Goal: Task Accomplishment & Management: Manage account settings

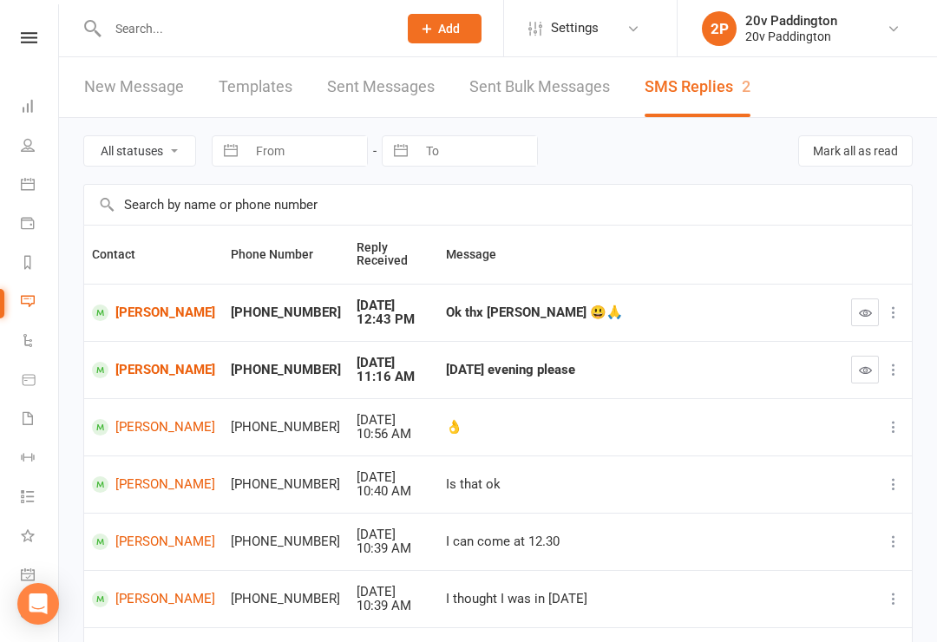
click at [32, 185] on icon at bounding box center [28, 184] width 14 height 14
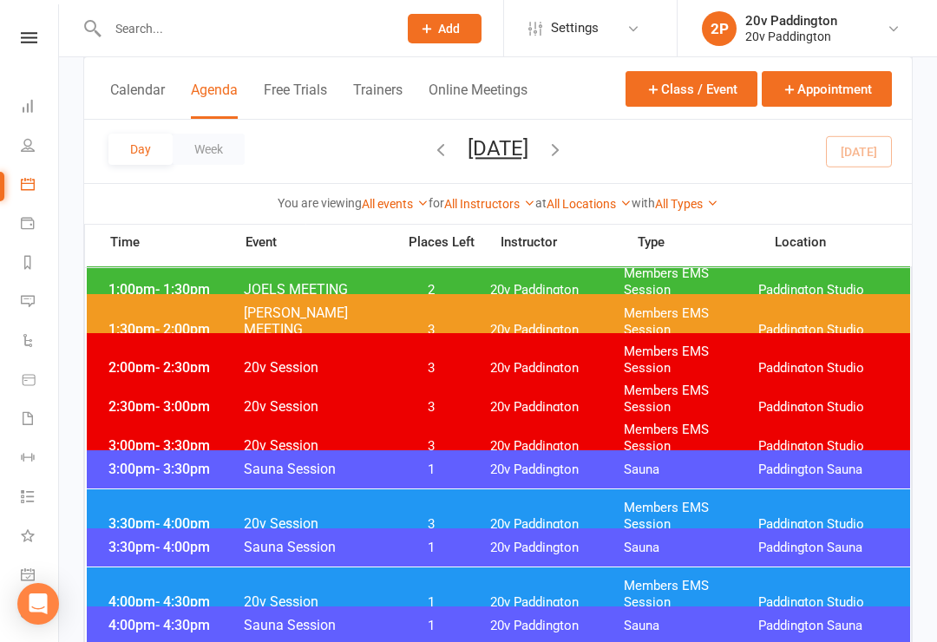
scroll to position [1345, 0]
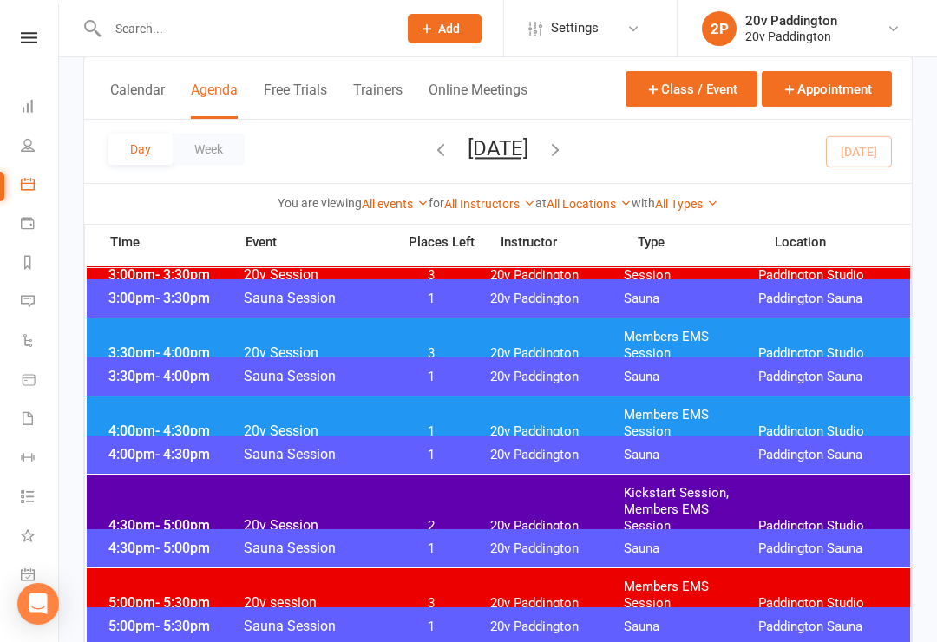
click at [791, 424] on div "4:00pm - 4:30pm 20v Session 1 20v Paddington Members EMS Session [GEOGRAPHIC_DA…" at bounding box center [498, 423] width 823 height 54
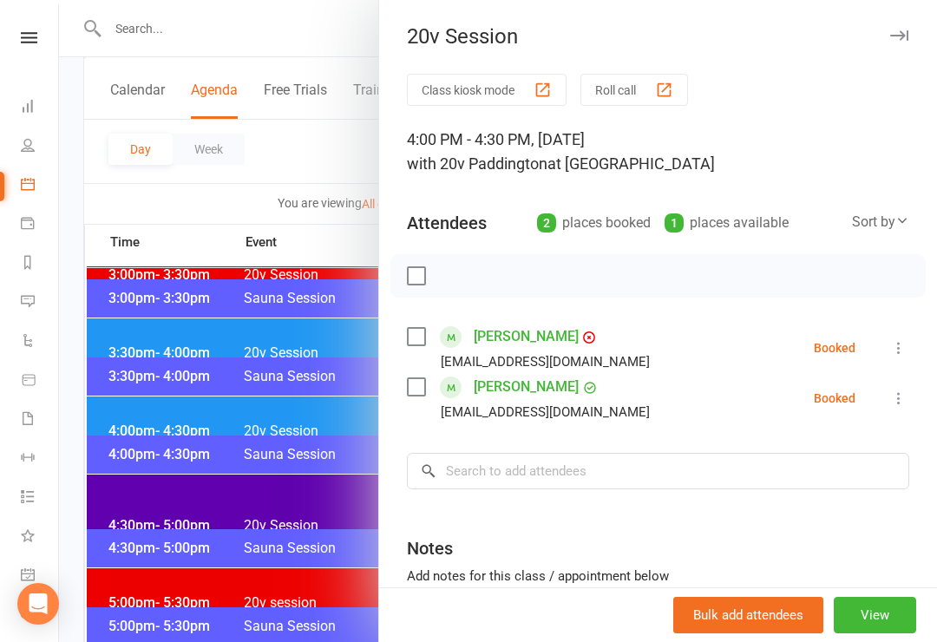
click at [879, 360] on li "[PERSON_NAME] [EMAIL_ADDRESS][DOMAIN_NAME] Booked More info Remove Check in Mar…" at bounding box center [658, 348] width 502 height 50
click at [900, 345] on icon at bounding box center [898, 347] width 17 height 17
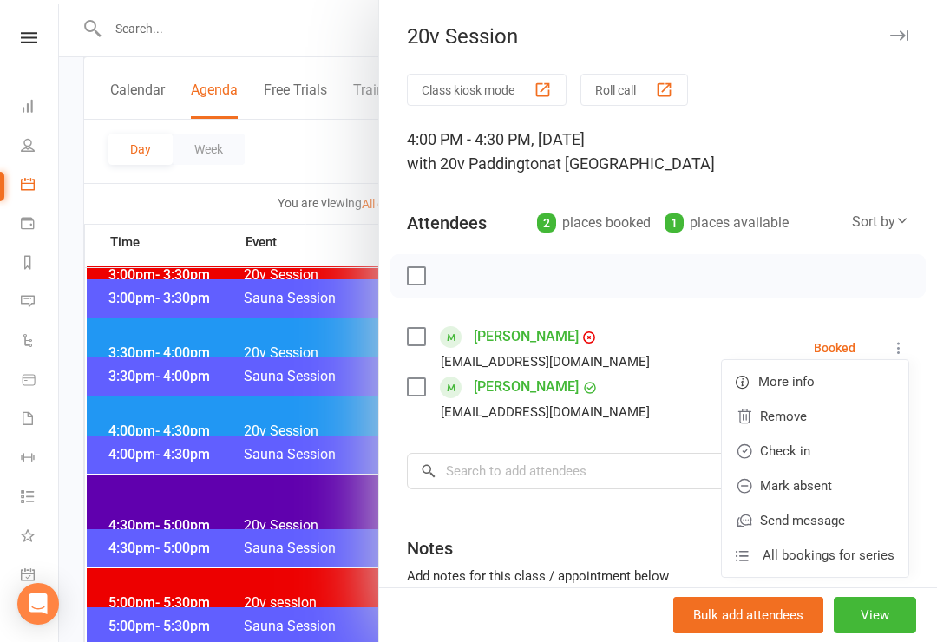
click at [814, 460] on link "Check in" at bounding box center [815, 451] width 186 height 35
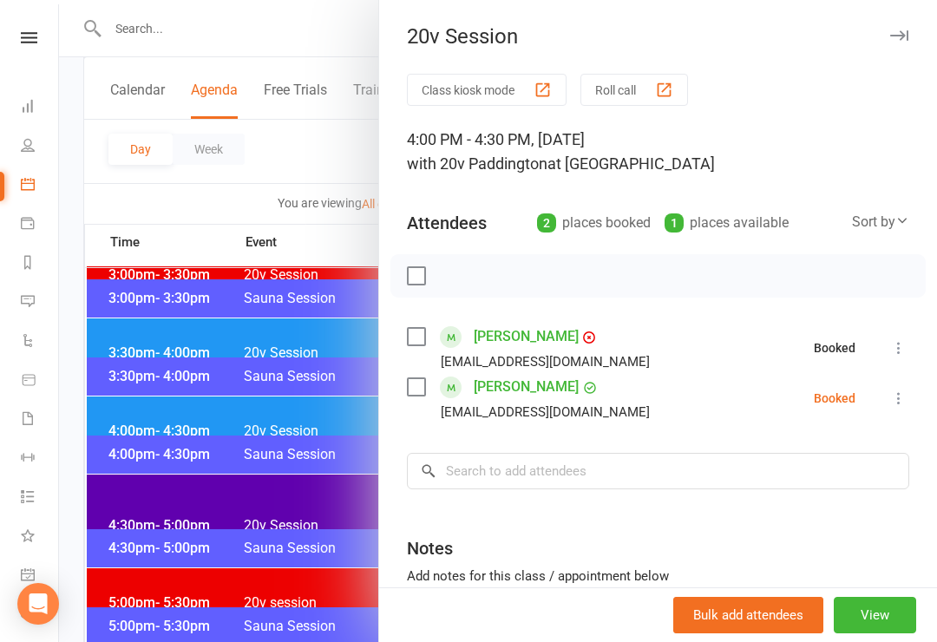
click at [902, 402] on icon at bounding box center [898, 397] width 17 height 17
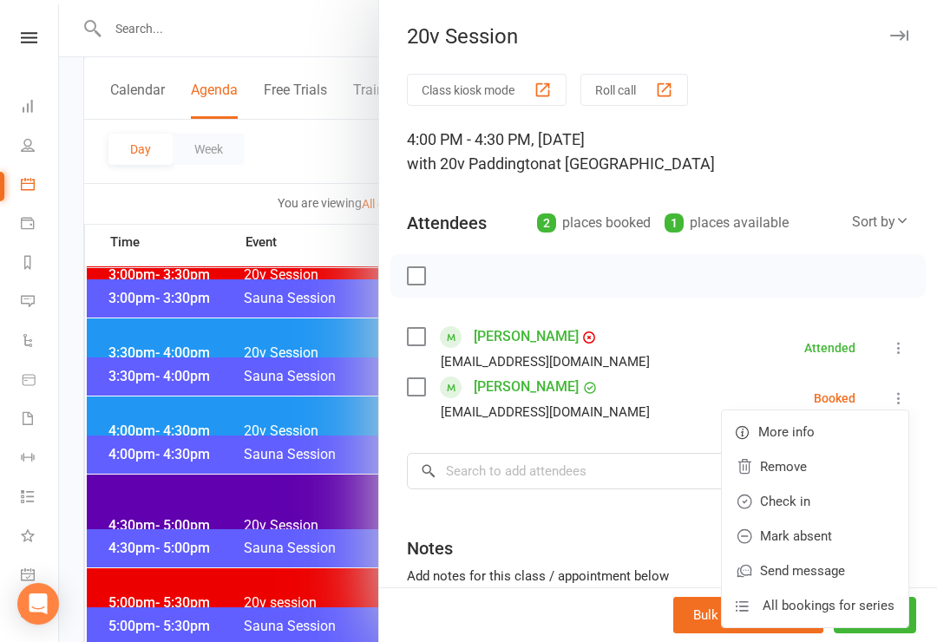
click at [821, 510] on link "Check in" at bounding box center [815, 501] width 186 height 35
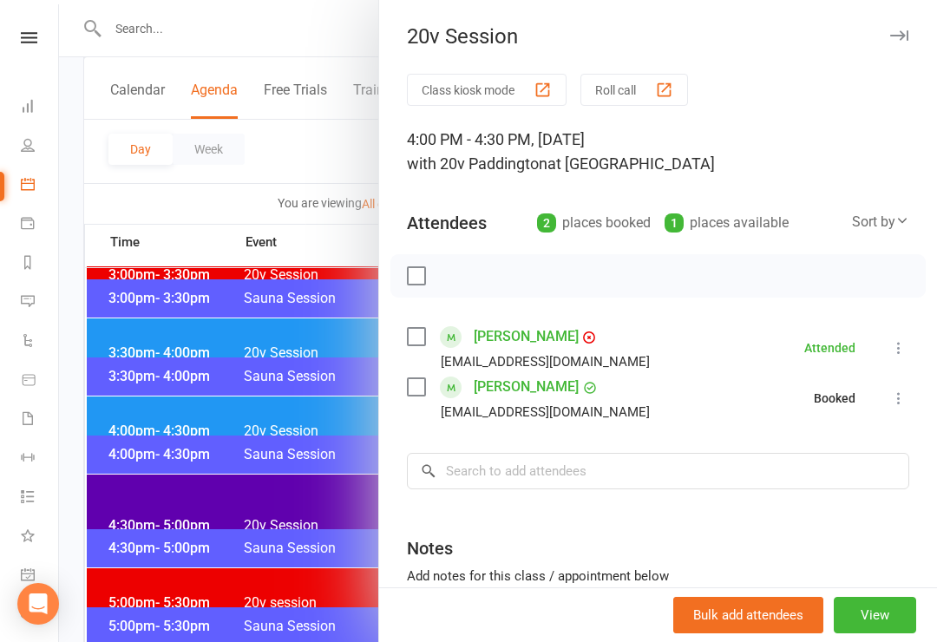
click at [242, 537] on div at bounding box center [498, 321] width 878 height 642
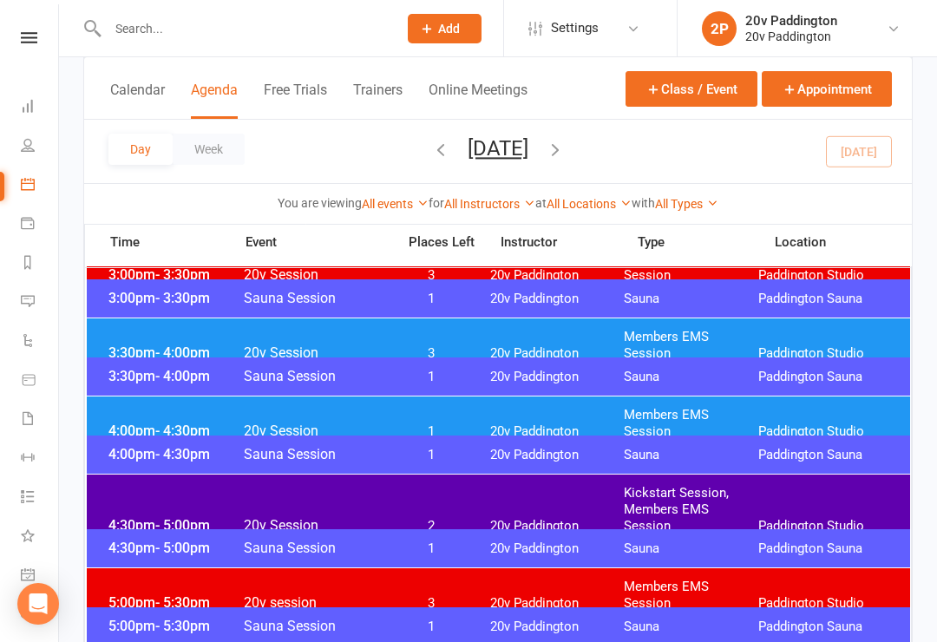
click at [335, 487] on div "4:30pm - 5:00pm 20v Session 2 20v Paddington Kickstart Session, Members EMS Ses…" at bounding box center [498, 509] width 823 height 70
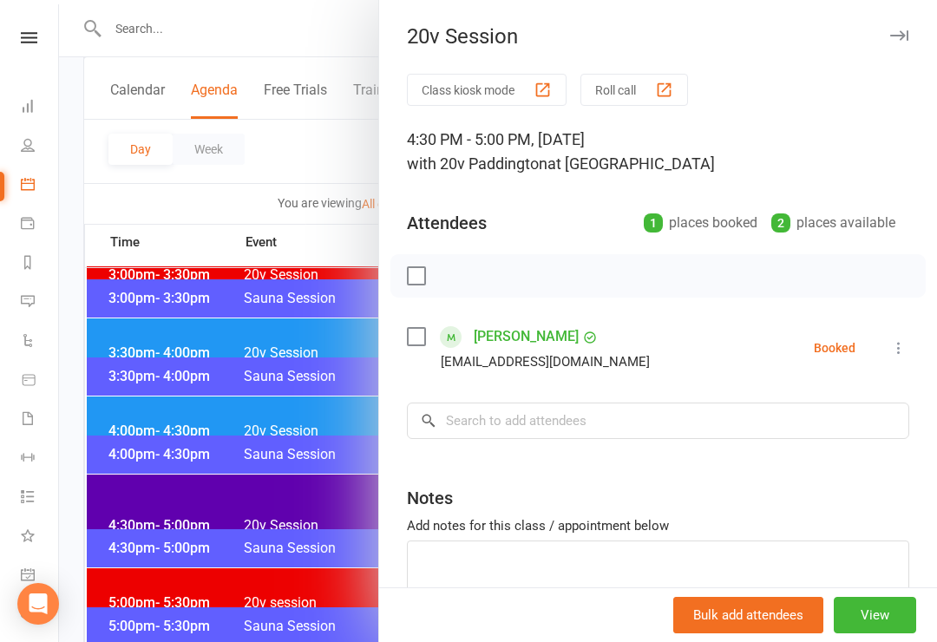
click at [894, 354] on icon at bounding box center [898, 347] width 17 height 17
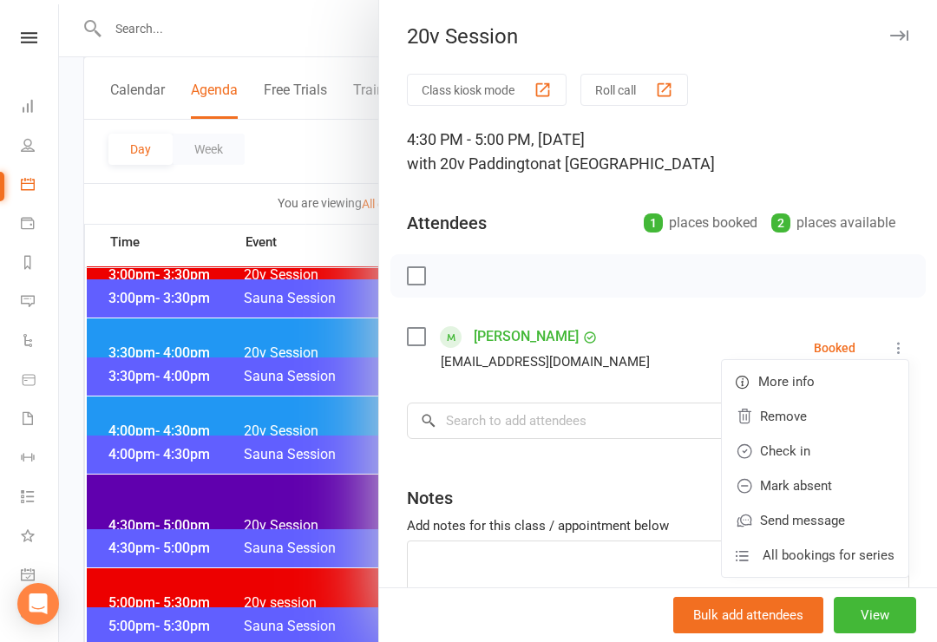
click at [813, 460] on link "Check in" at bounding box center [815, 451] width 186 height 35
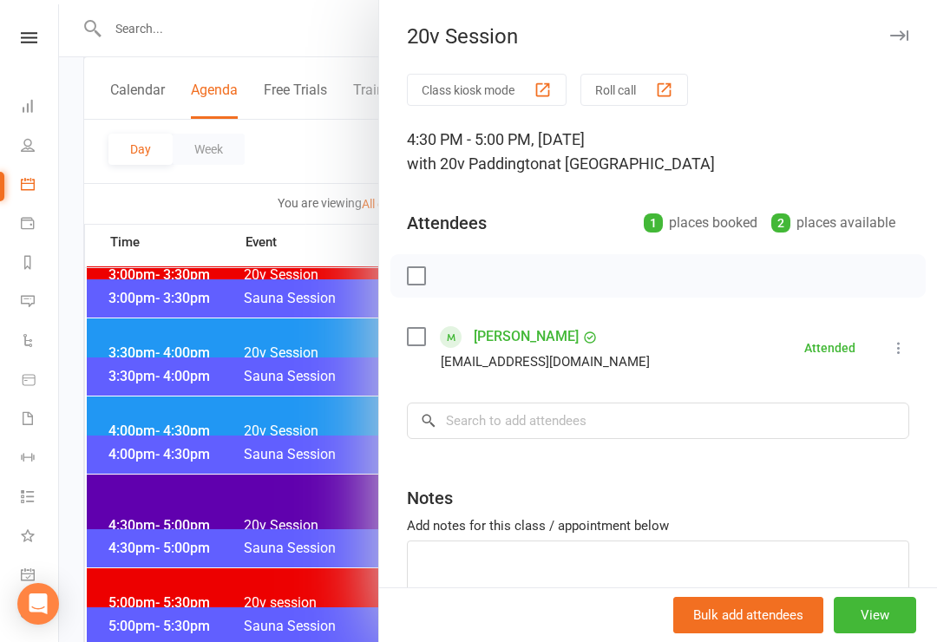
click at [249, 564] on div at bounding box center [498, 321] width 878 height 642
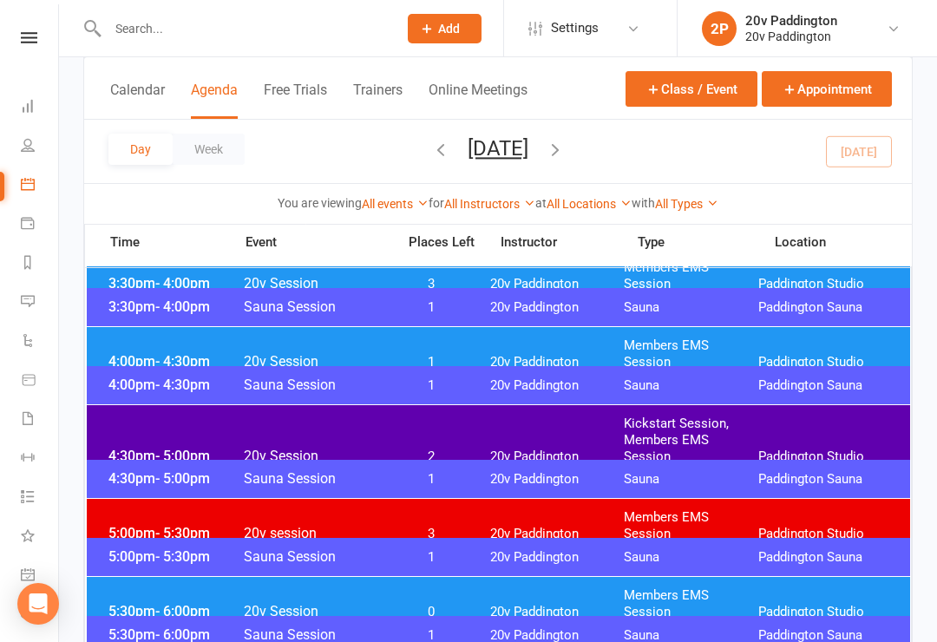
scroll to position [1579, 0]
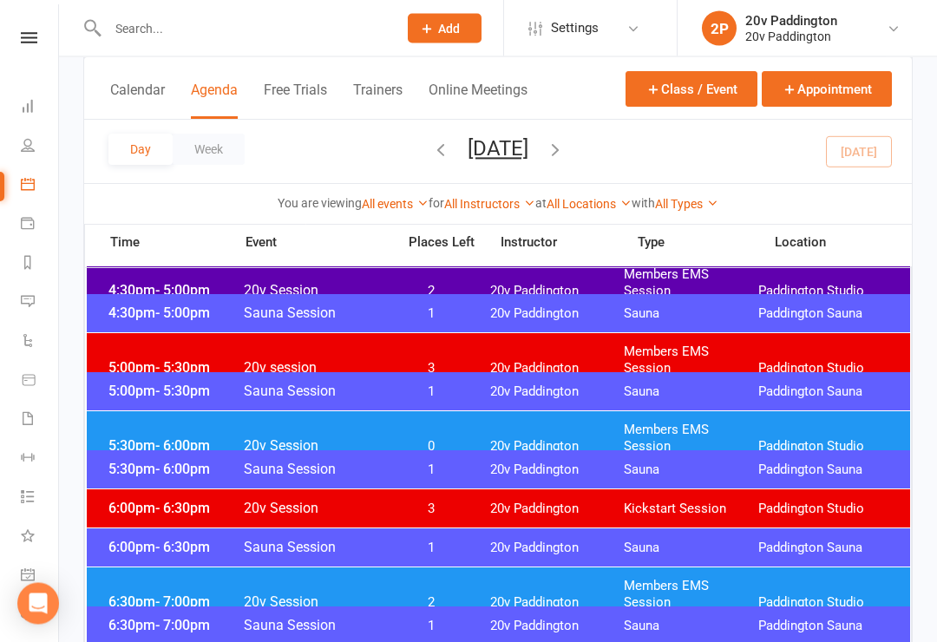
click at [428, 439] on div "5:30pm - 6:00pm 20v Session 0 20v Paddington Members EMS Session [GEOGRAPHIC_DA…" at bounding box center [498, 439] width 823 height 54
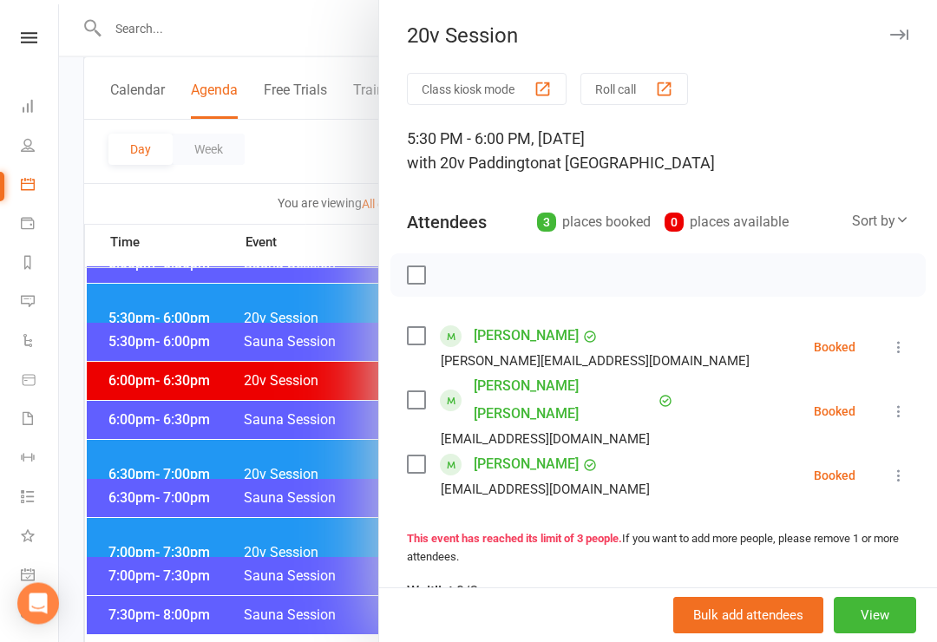
scroll to position [1709, 0]
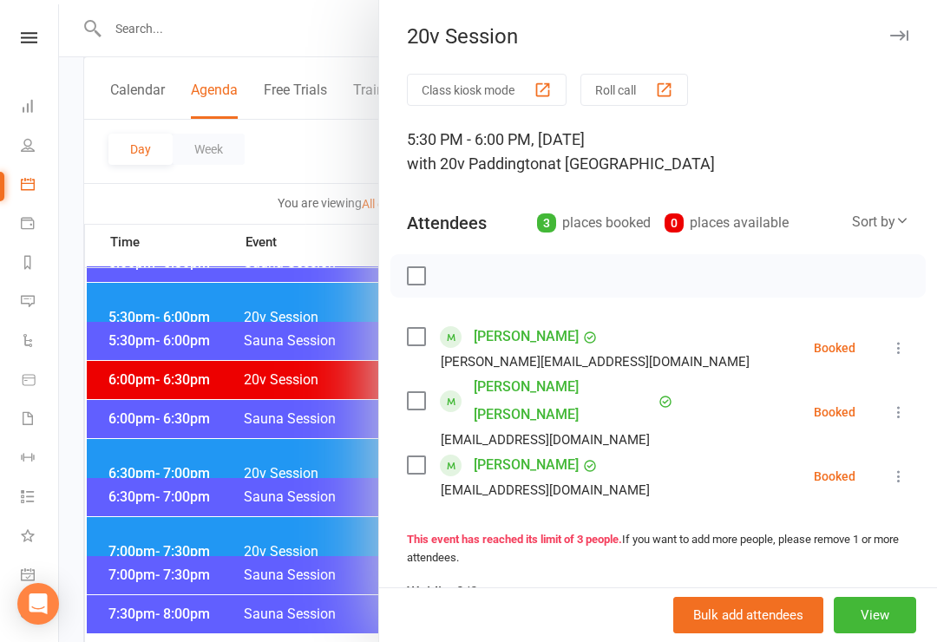
click at [35, 296] on link "Messages 2" at bounding box center [40, 303] width 39 height 39
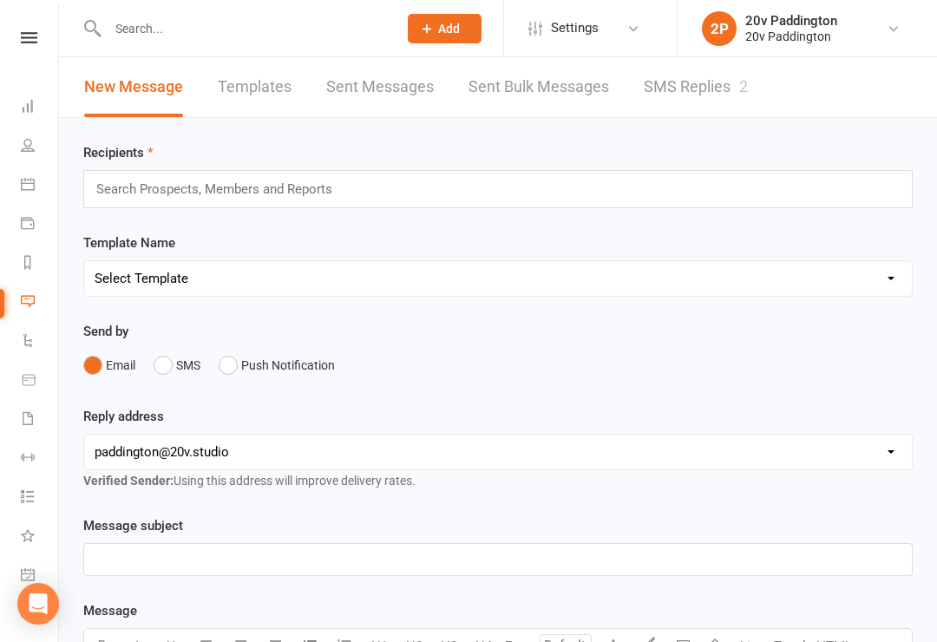
click at [709, 90] on link "SMS Replies 2" at bounding box center [696, 87] width 104 height 60
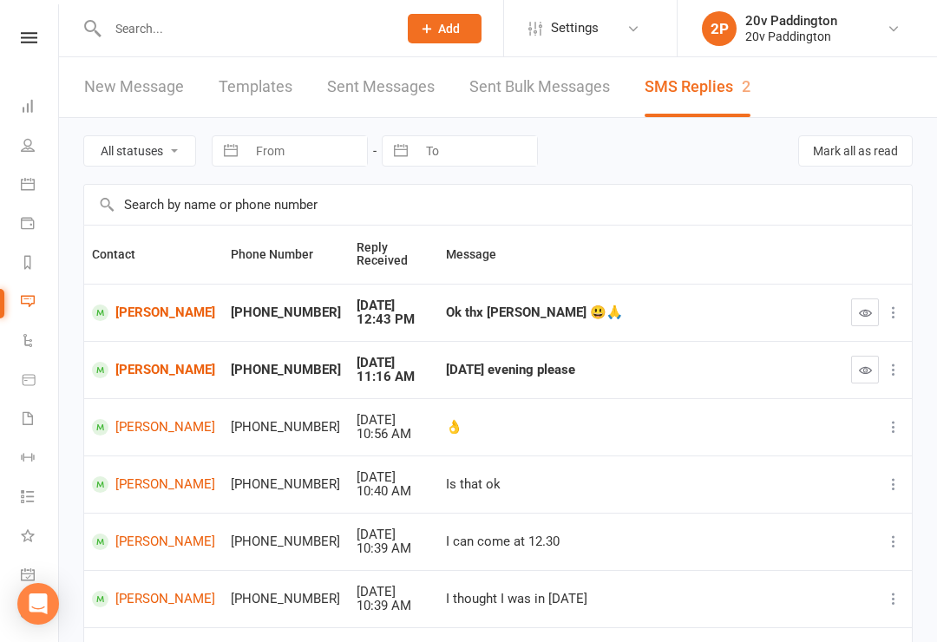
click at [128, 319] on link "[PERSON_NAME]" at bounding box center [153, 312] width 123 height 16
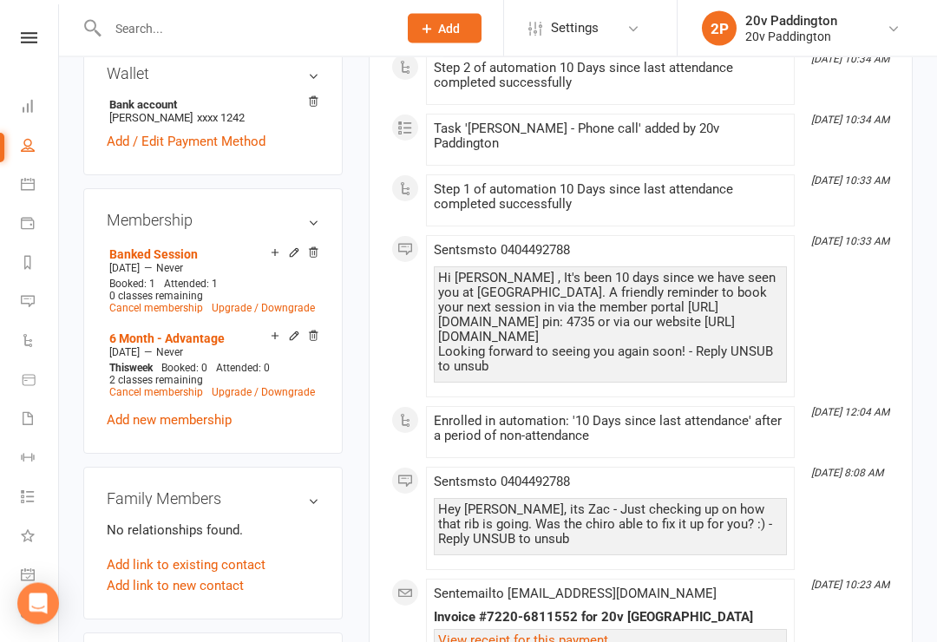
scroll to position [1044, 0]
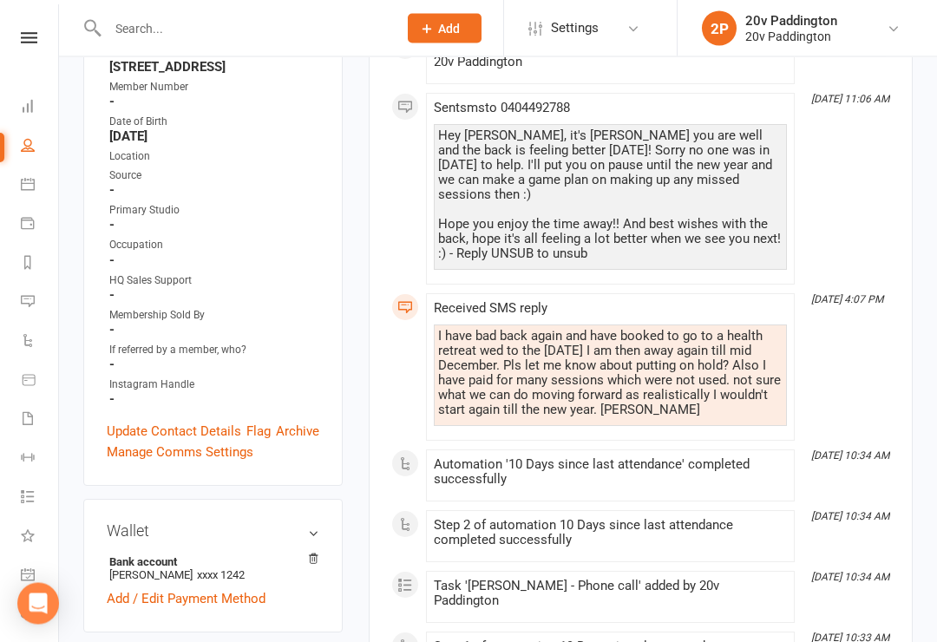
click at [32, 314] on link "Messages 2" at bounding box center [40, 303] width 39 height 39
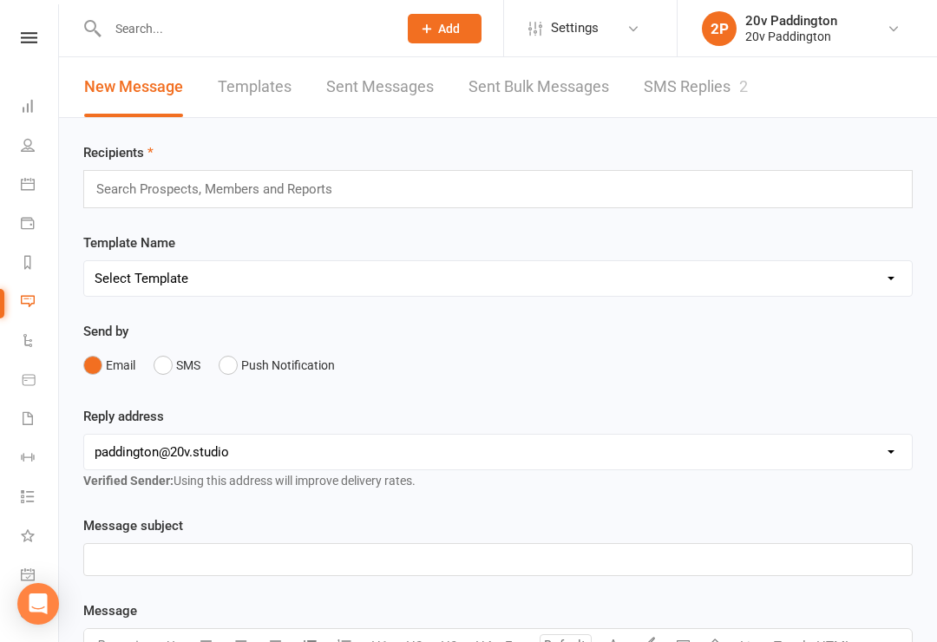
click at [707, 81] on link "SMS Replies 2" at bounding box center [696, 87] width 104 height 60
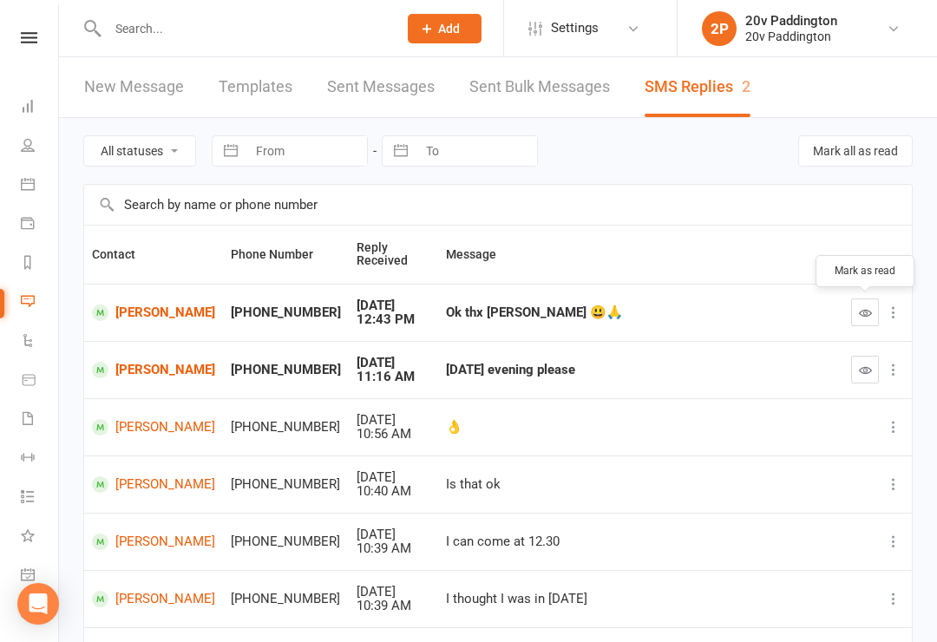
click at [867, 309] on icon "button" at bounding box center [865, 312] width 13 height 13
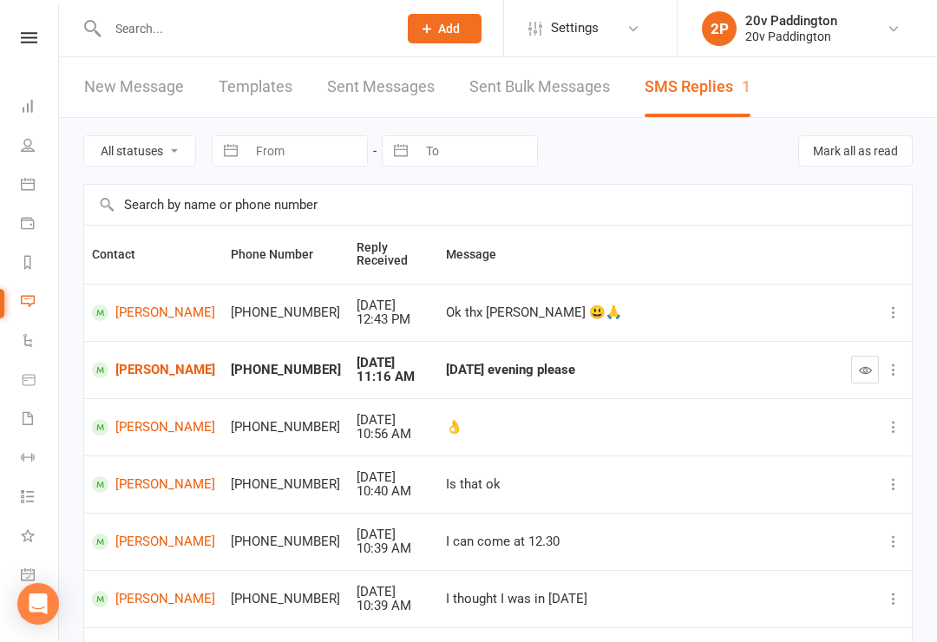
click at [152, 376] on link "[PERSON_NAME]" at bounding box center [153, 370] width 123 height 16
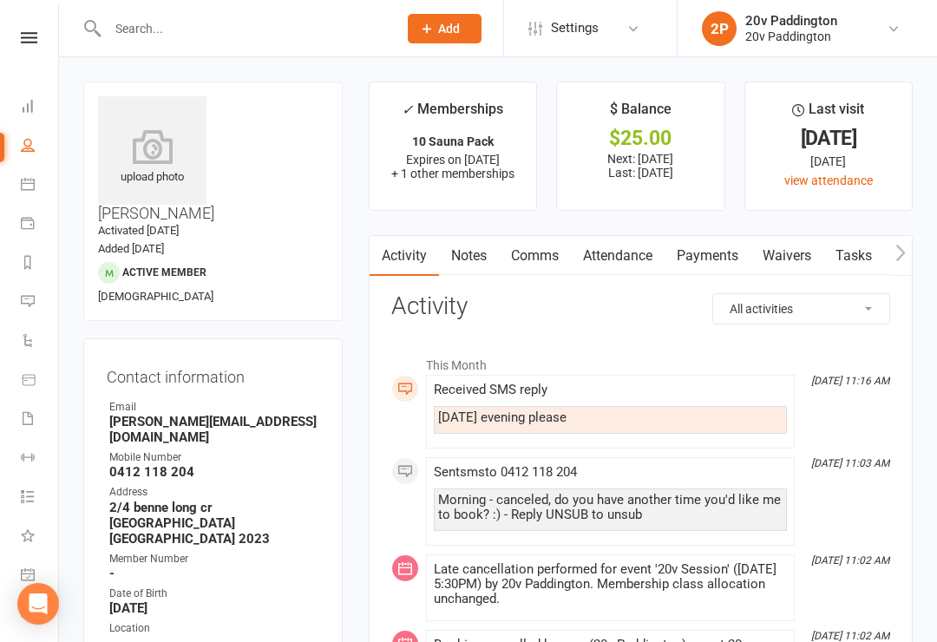
click at [33, 194] on link "Calendar" at bounding box center [40, 186] width 39 height 39
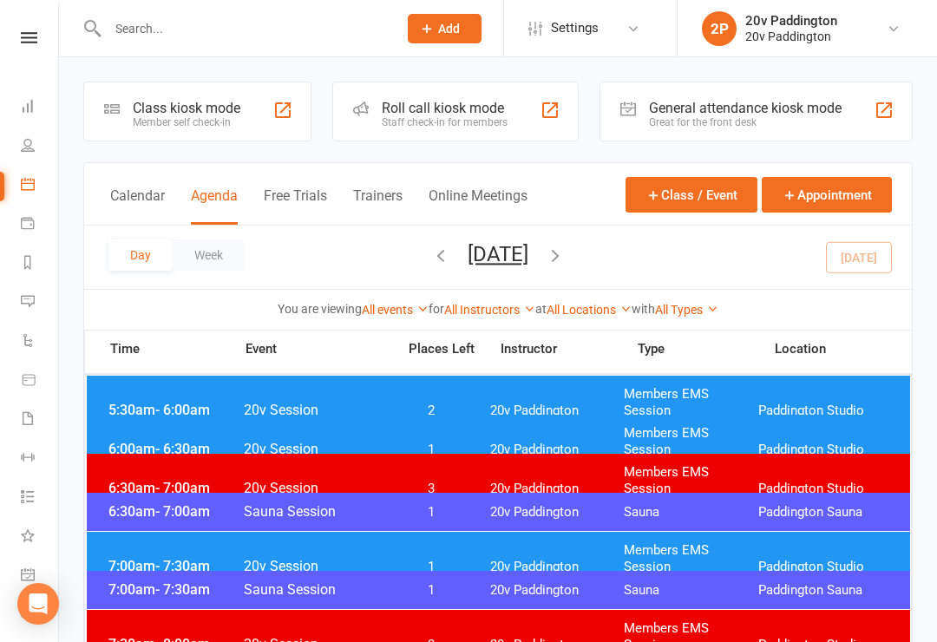
click at [501, 243] on button "[DATE]" at bounding box center [497, 254] width 61 height 24
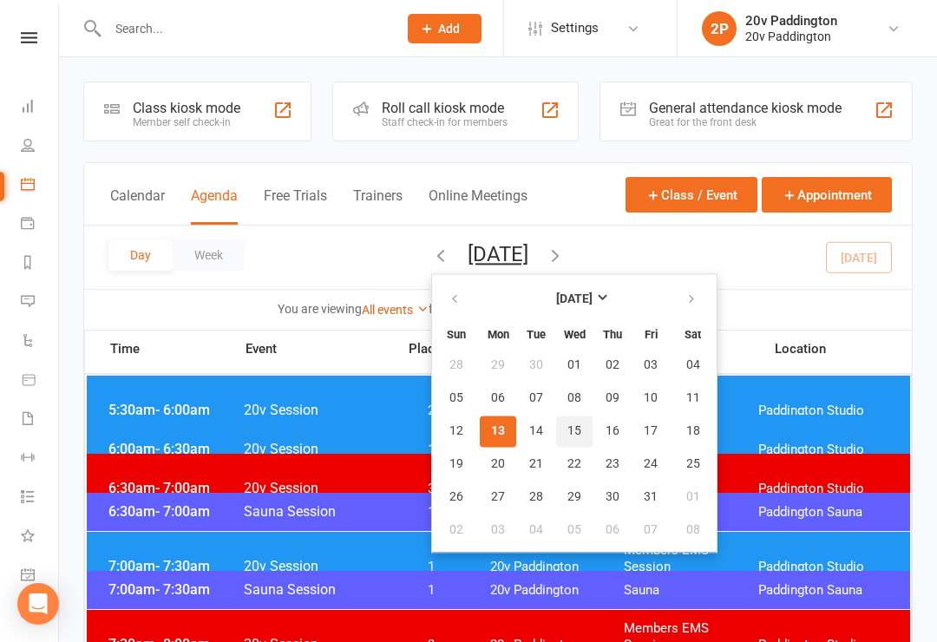
click at [567, 426] on span "15" at bounding box center [574, 431] width 14 height 14
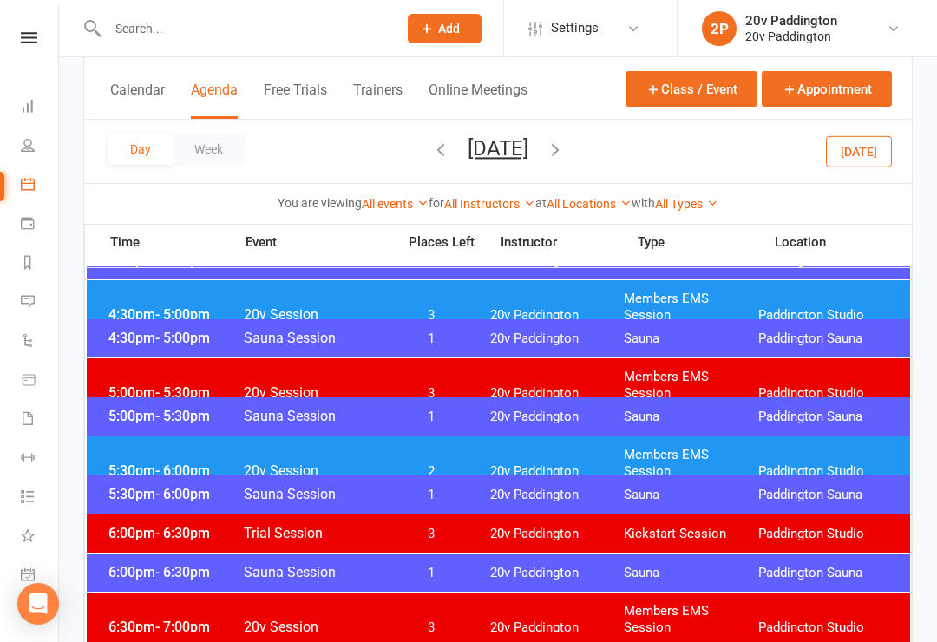
scroll to position [1500, 0]
click at [758, 464] on span "Paddington Studio" at bounding box center [825, 472] width 134 height 16
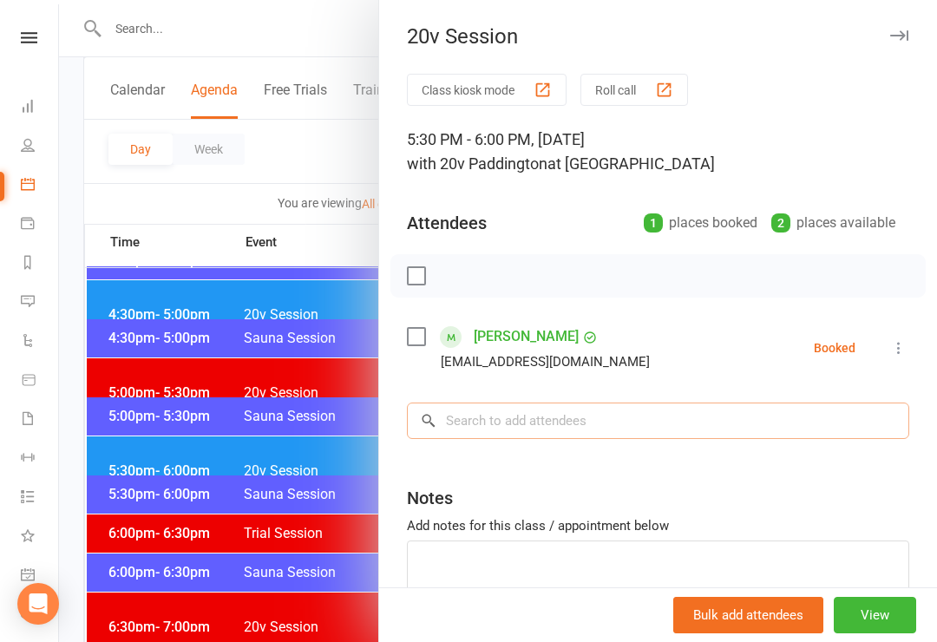
click at [540, 433] on input "search" at bounding box center [658, 420] width 502 height 36
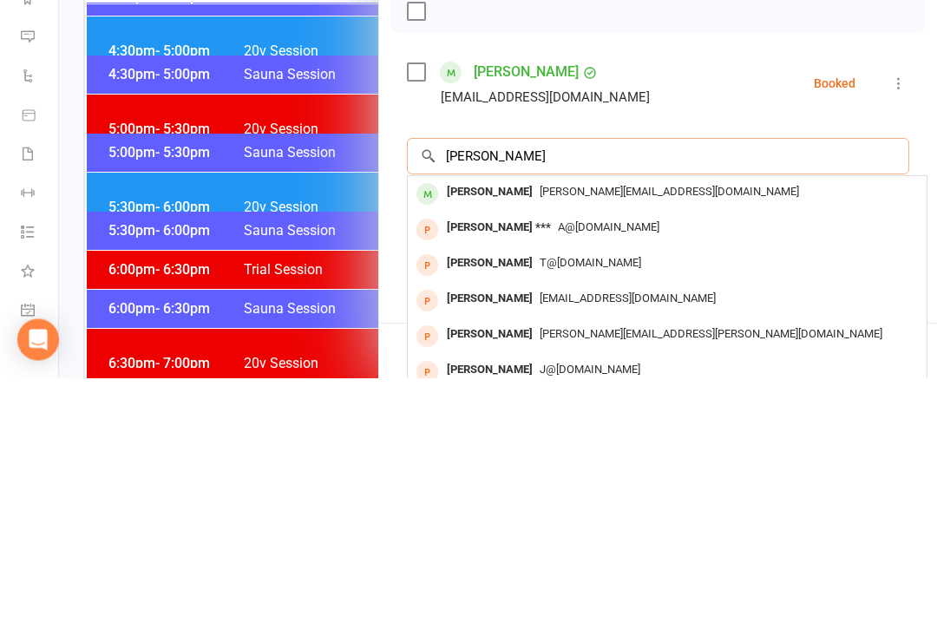
type input "[PERSON_NAME]"
click at [539, 449] on span "[PERSON_NAME][EMAIL_ADDRESS][DOMAIN_NAME]" at bounding box center [668, 455] width 259 height 13
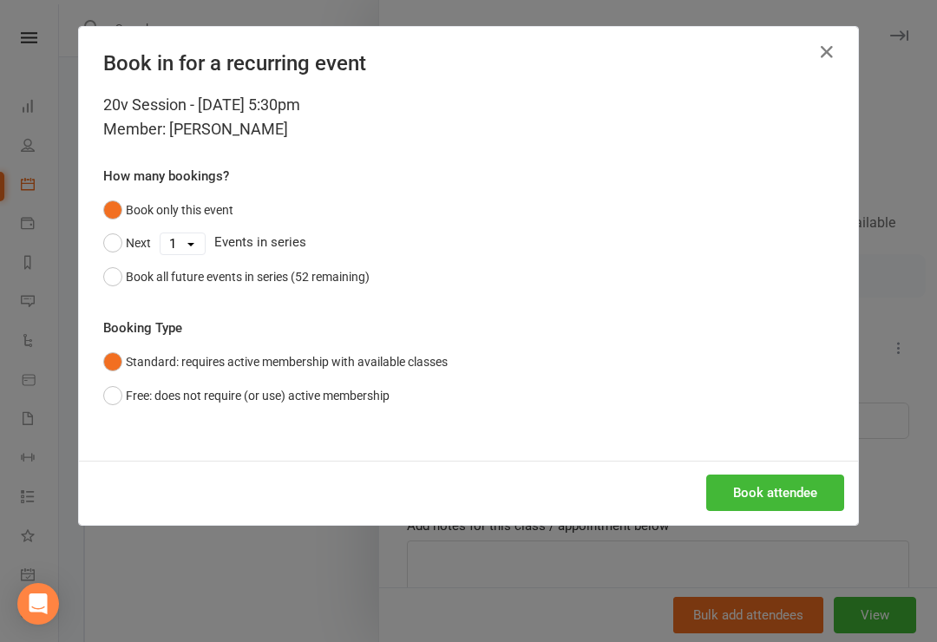
click at [784, 497] on button "Book attendee" at bounding box center [775, 492] width 138 height 36
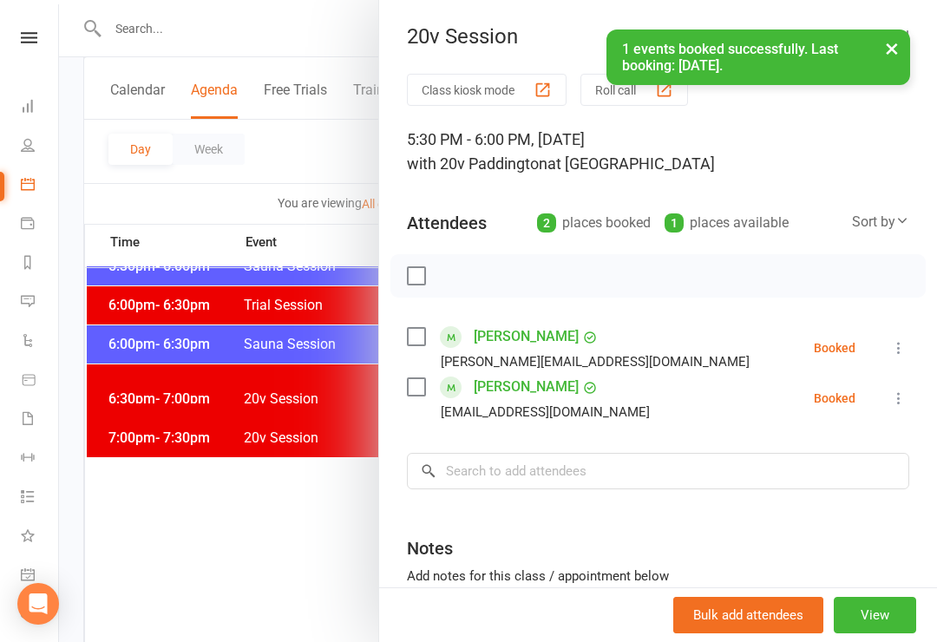
scroll to position [1724, 0]
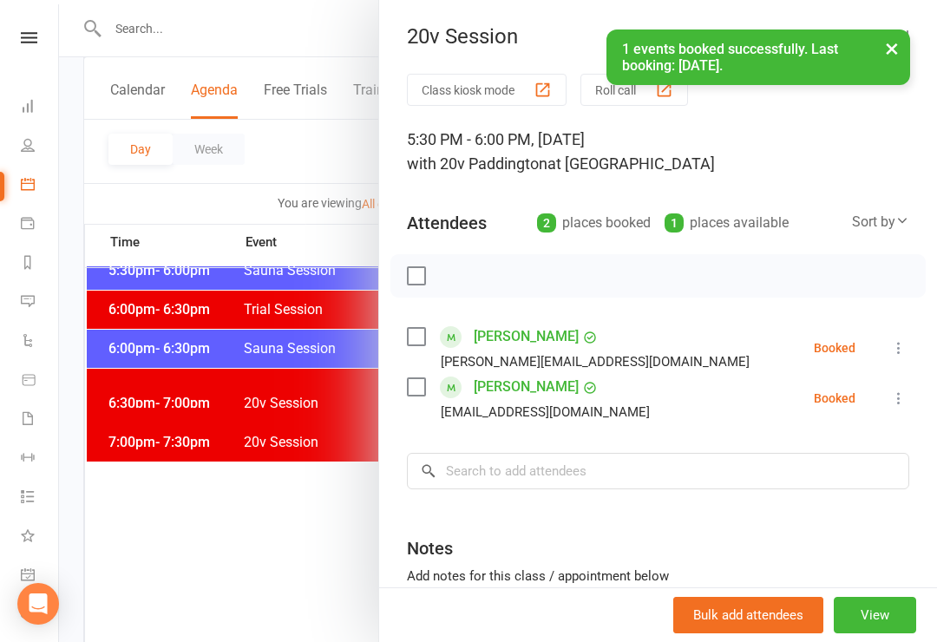
click at [502, 336] on link "[PERSON_NAME]" at bounding box center [526, 337] width 105 height 28
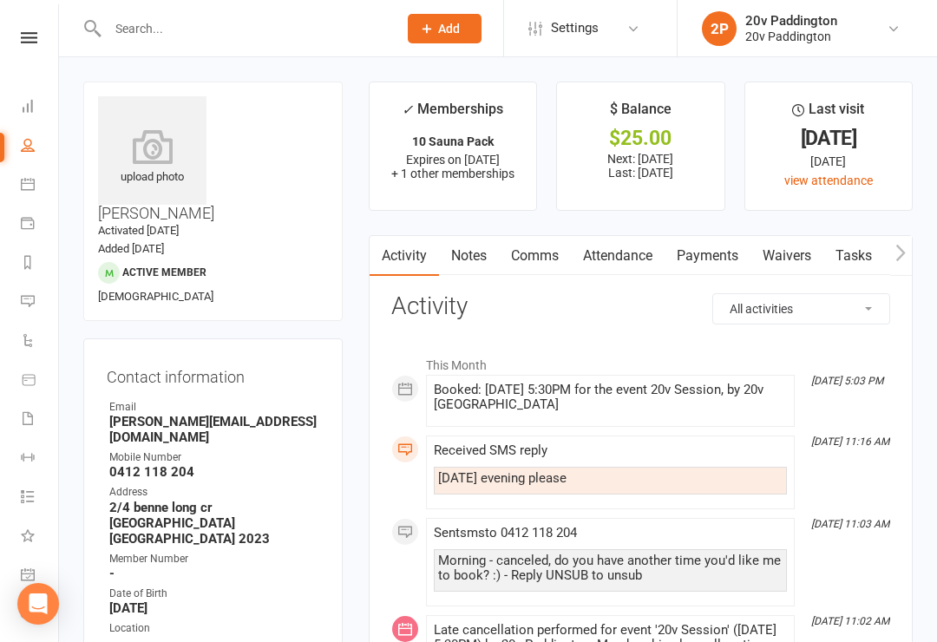
click at [529, 264] on link "Comms" at bounding box center [535, 256] width 72 height 40
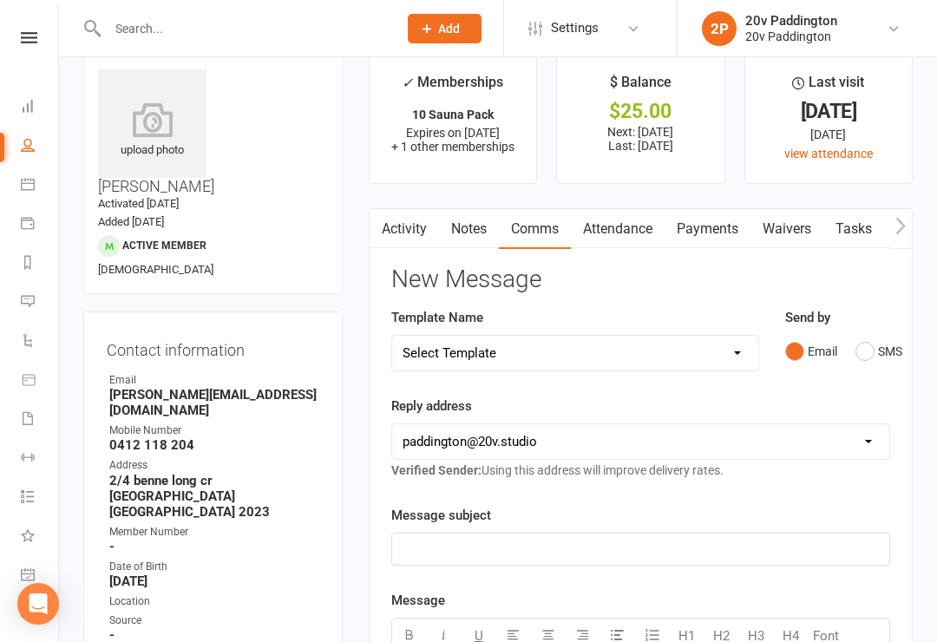
click at [872, 350] on button "SMS" at bounding box center [878, 351] width 47 height 33
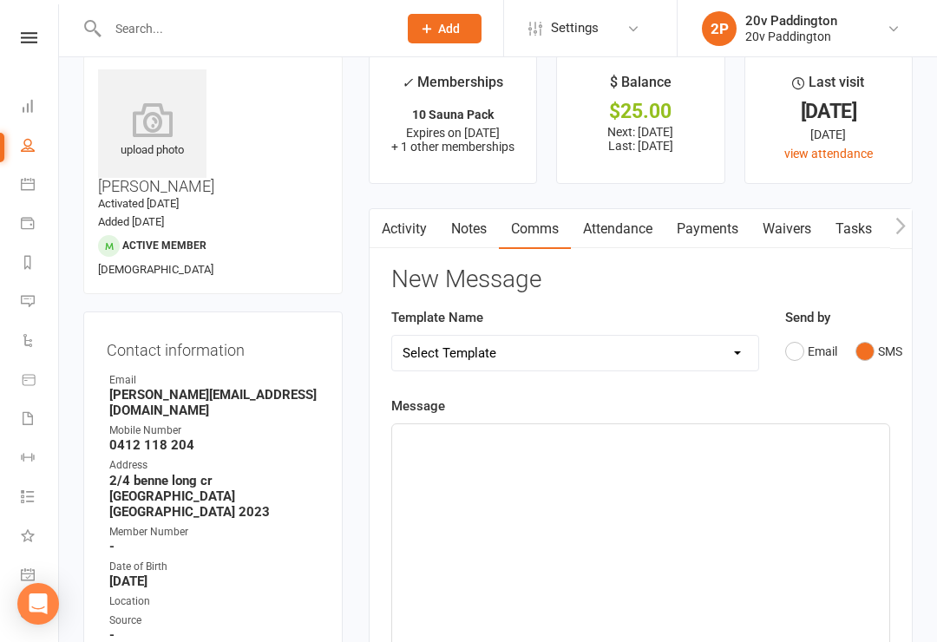
click at [675, 533] on div "﻿" at bounding box center [640, 554] width 497 height 260
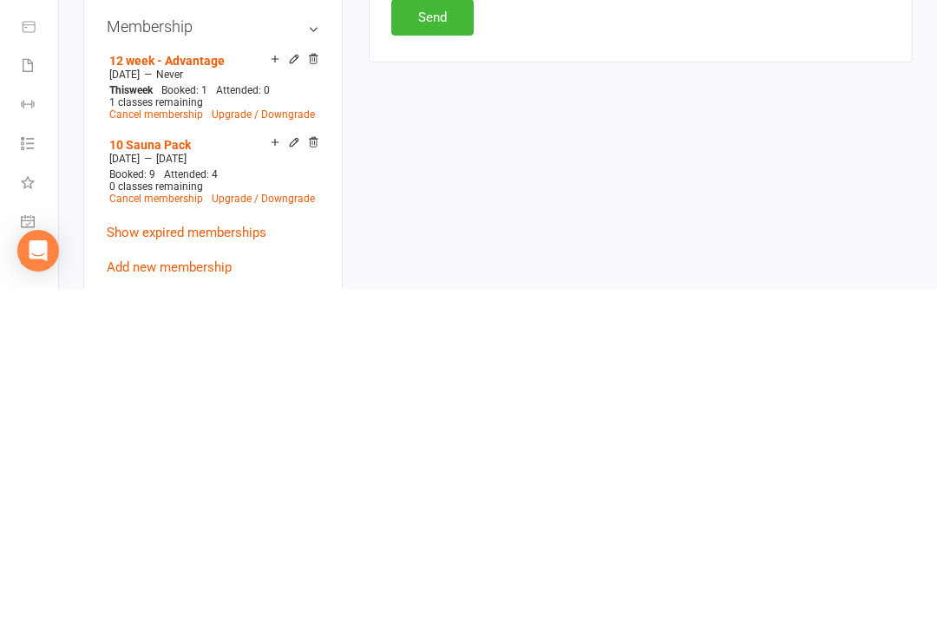
click at [430, 352] on button "Send" at bounding box center [432, 370] width 82 height 36
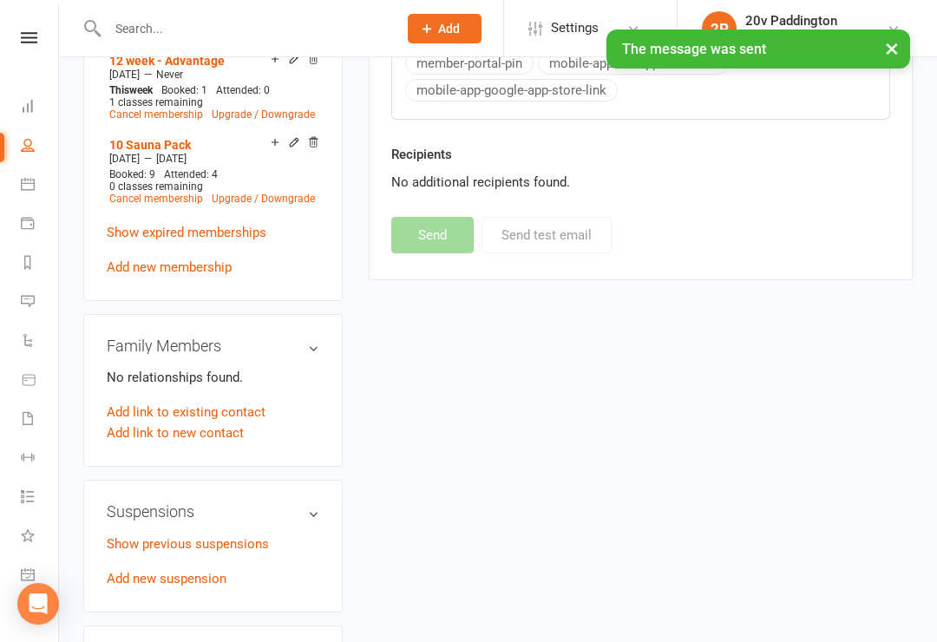
click at [32, 299] on icon at bounding box center [28, 301] width 14 height 14
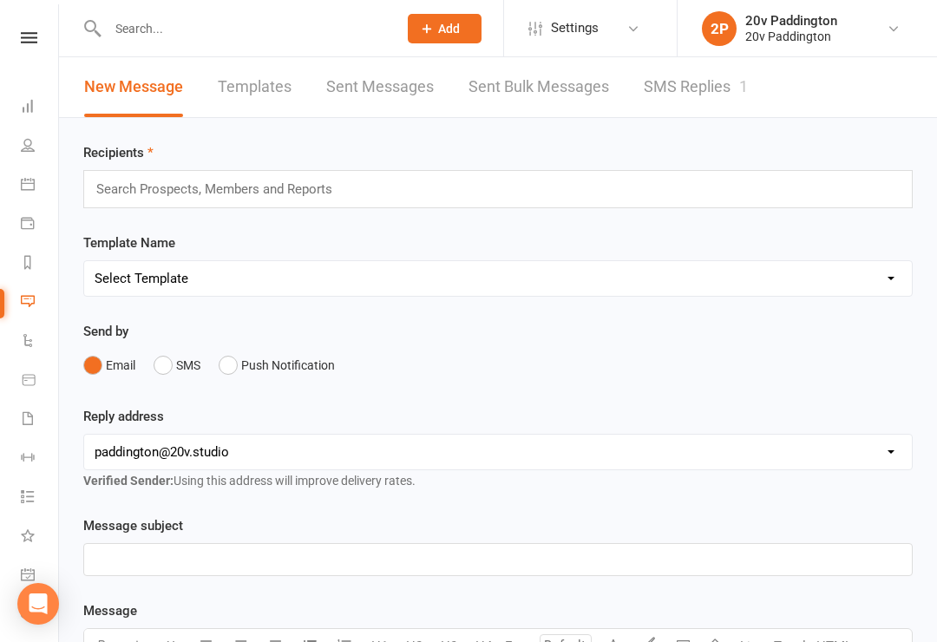
click at [685, 84] on link "SMS Replies 1" at bounding box center [696, 87] width 104 height 60
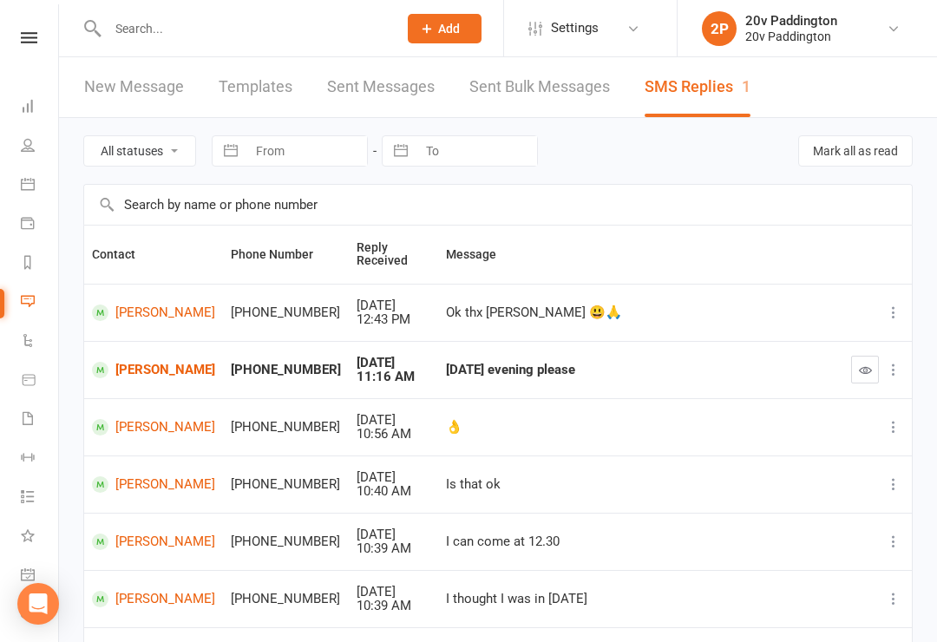
click at [39, 188] on link "Calendar" at bounding box center [40, 186] width 39 height 39
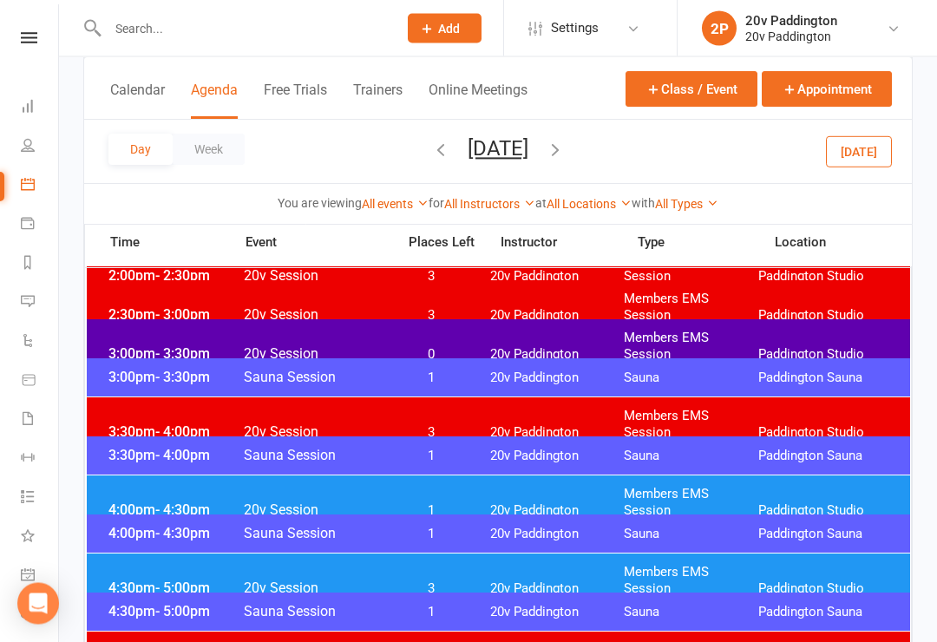
click at [173, 346] on span "- 3:30pm" at bounding box center [182, 354] width 55 height 16
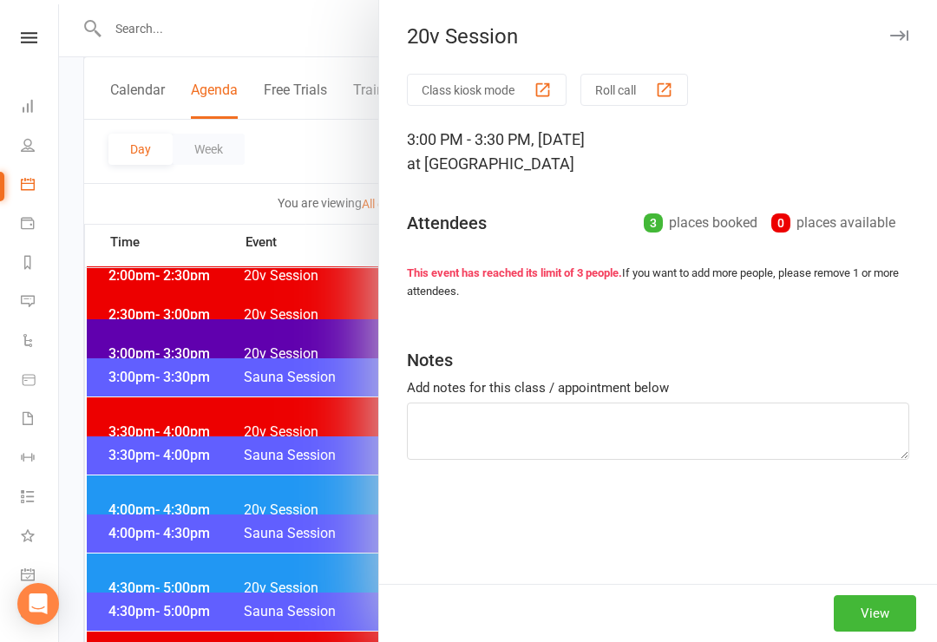
click at [116, 348] on div at bounding box center [498, 321] width 878 height 642
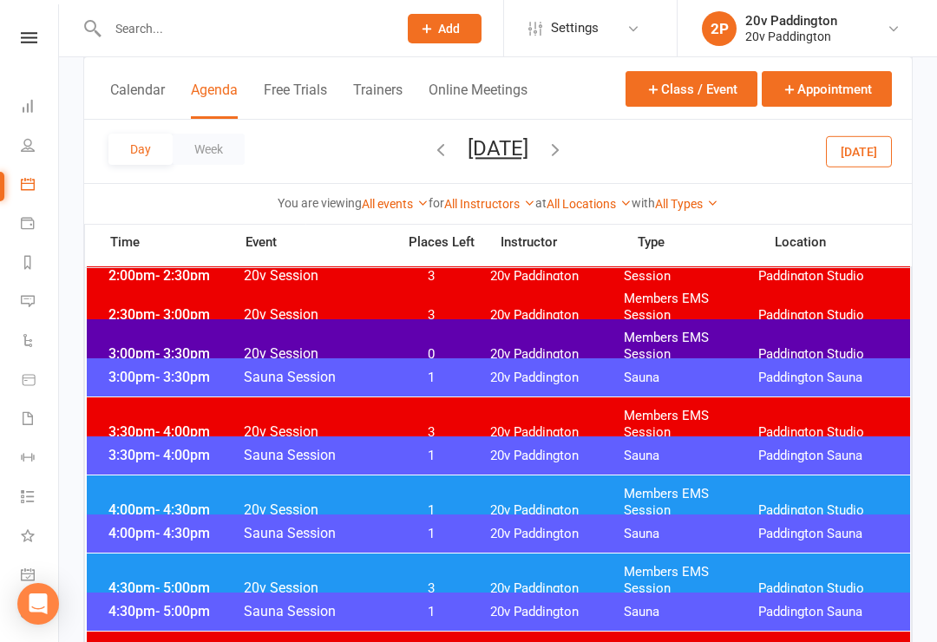
click at [853, 160] on button "[DATE]" at bounding box center [859, 150] width 66 height 31
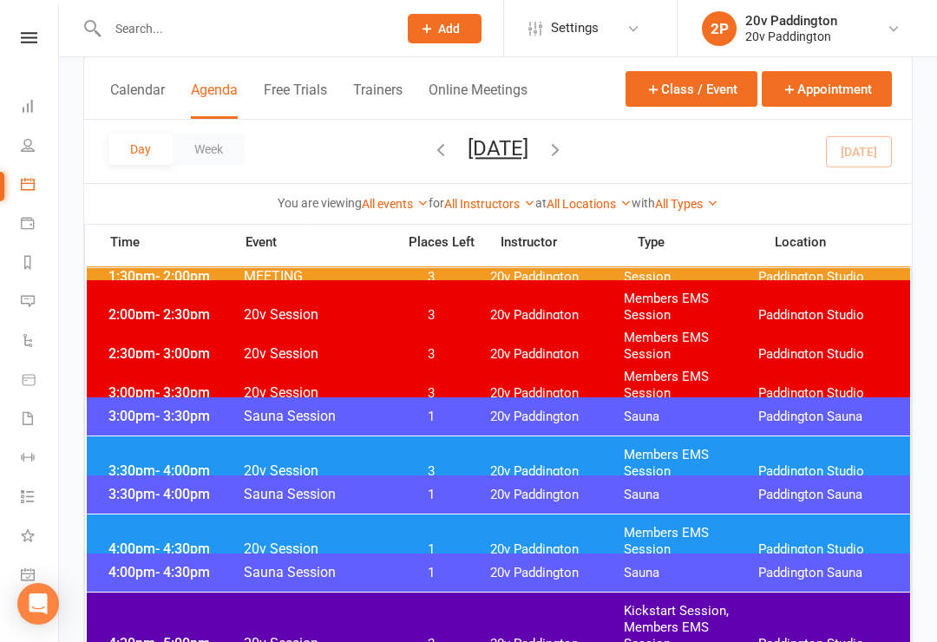
click at [134, 635] on span "4:30pm - 5:00pm" at bounding box center [173, 643] width 139 height 16
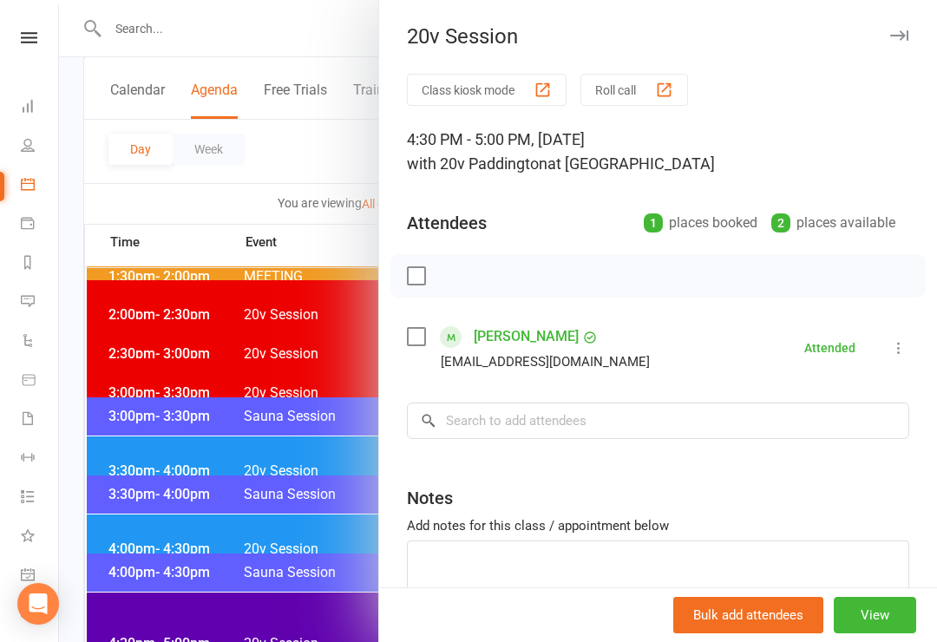
click at [549, 335] on link "[PERSON_NAME]" at bounding box center [526, 337] width 105 height 28
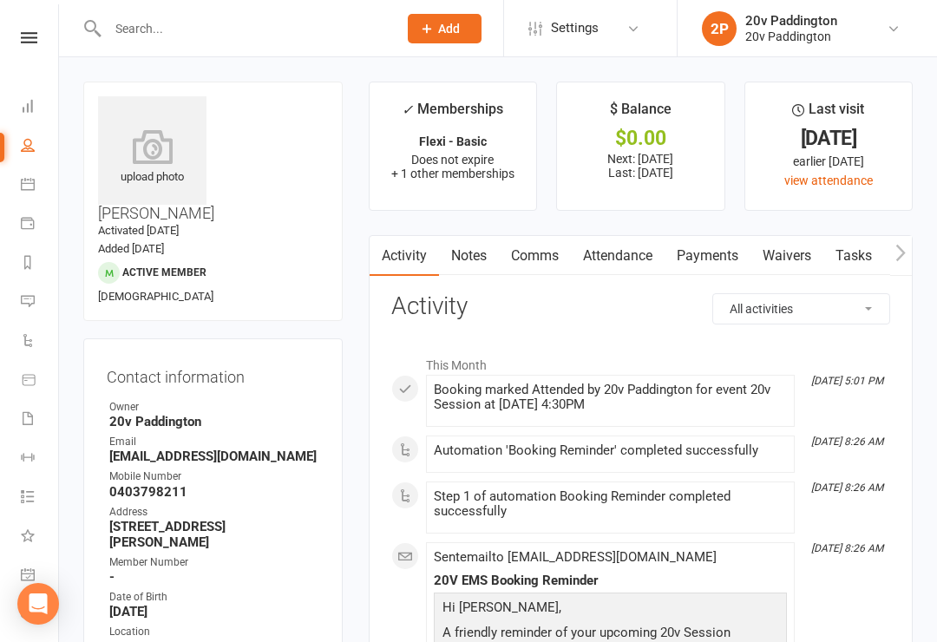
click at [623, 245] on link "Attendance" at bounding box center [618, 256] width 94 height 40
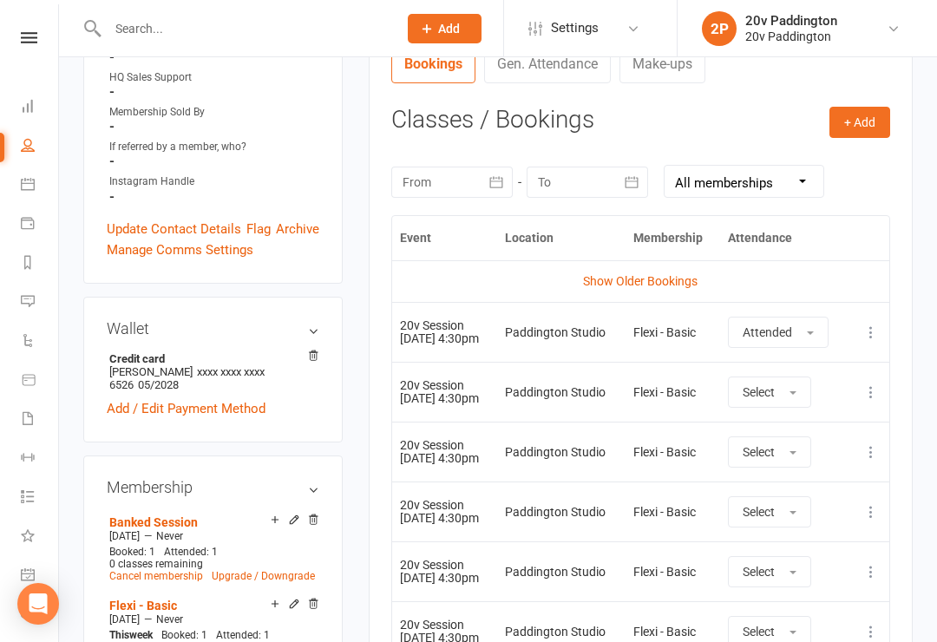
scroll to position [727, 0]
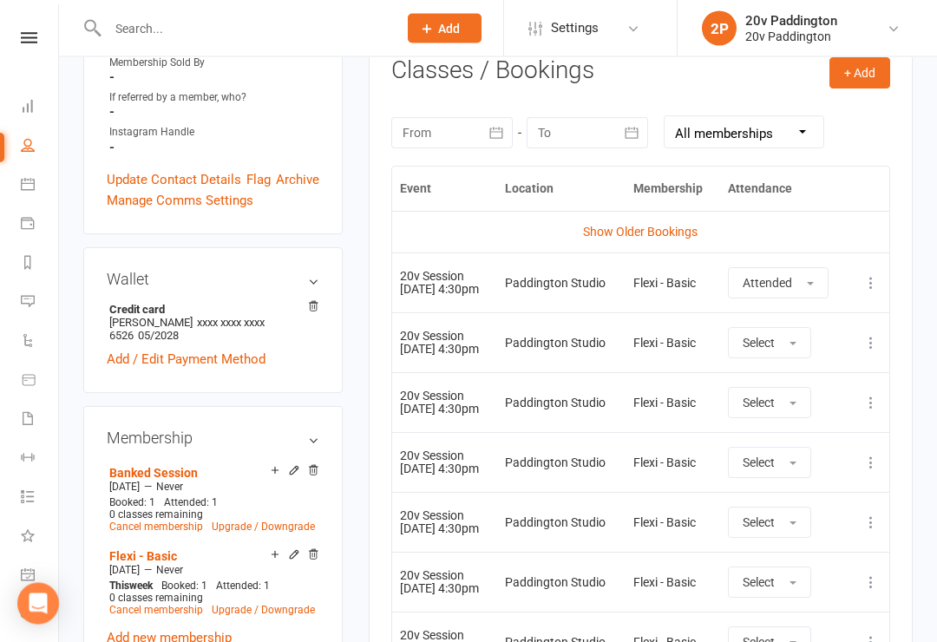
click at [866, 337] on icon at bounding box center [870, 343] width 17 height 17
click at [786, 409] on link "View event" at bounding box center [795, 411] width 172 height 35
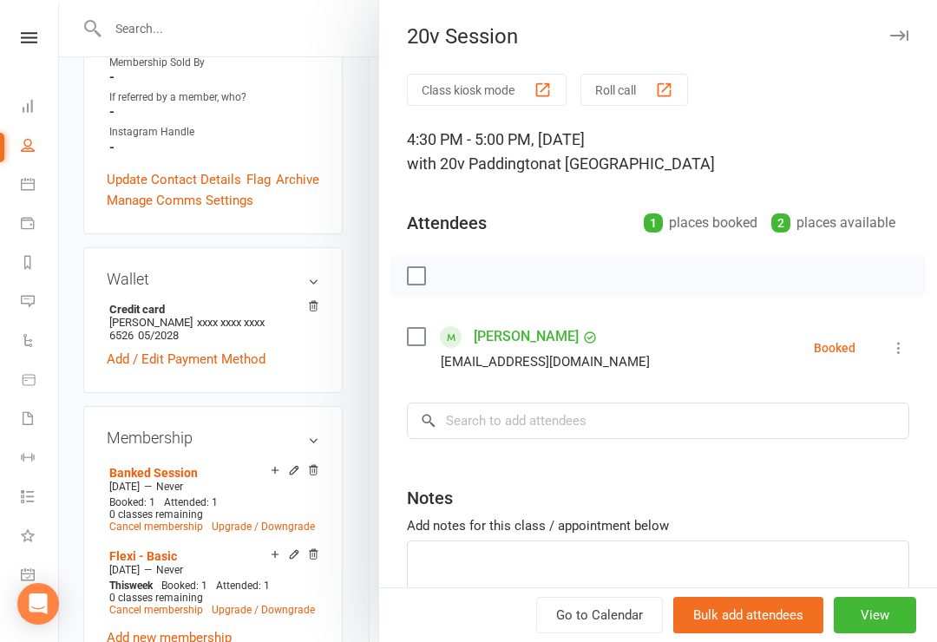
click at [349, 435] on div at bounding box center [498, 321] width 878 height 642
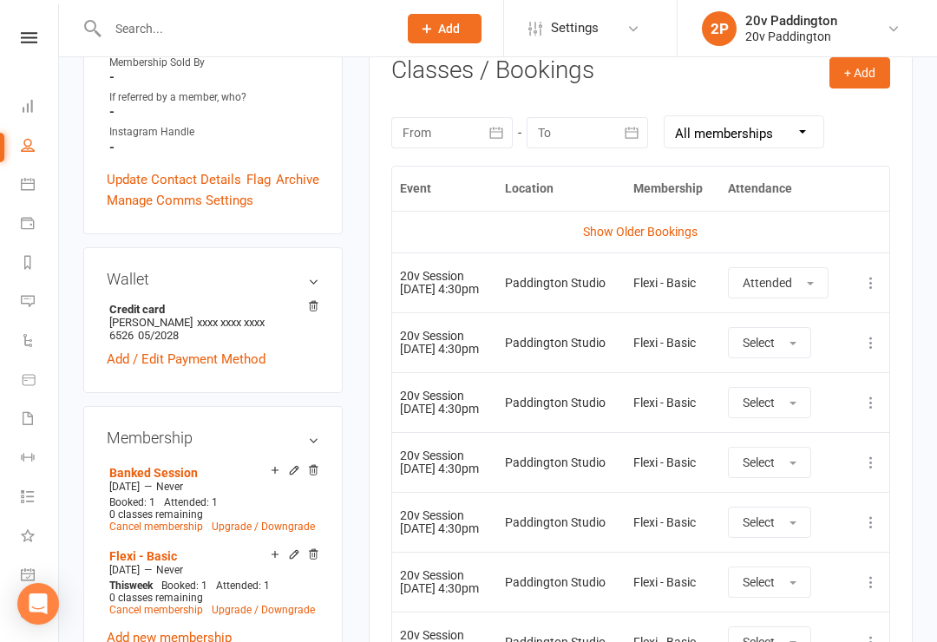
click at [918, 389] on main "✓ Memberships Flexi - Basic Does not expire + 1 other memberships $ Balance $0.…" at bounding box center [641, 180] width 570 height 1653
click at [870, 397] on icon at bounding box center [870, 402] width 17 height 17
click at [780, 461] on link "View event" at bounding box center [795, 471] width 172 height 35
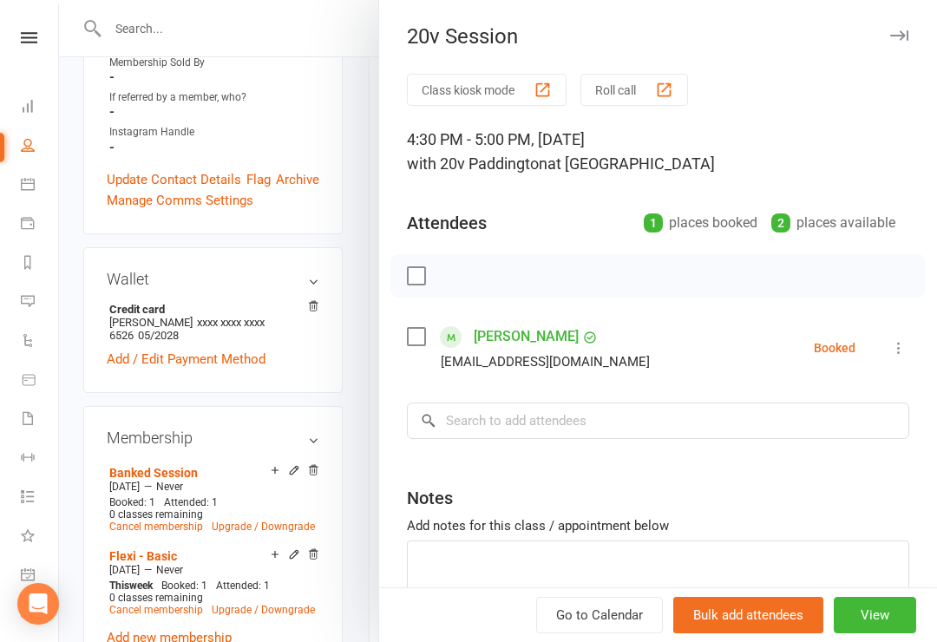
click at [322, 344] on div at bounding box center [498, 321] width 878 height 642
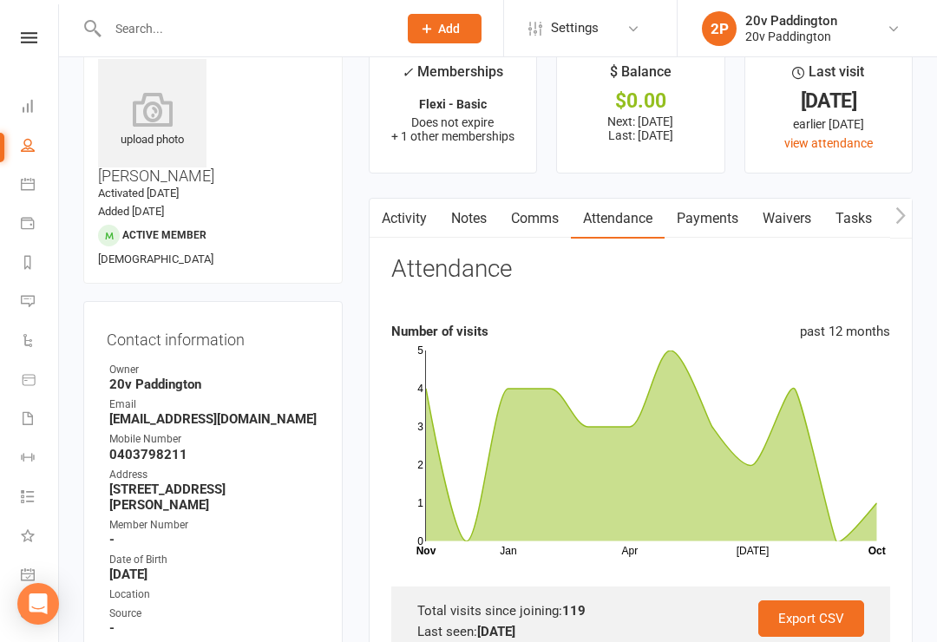
scroll to position [0, 0]
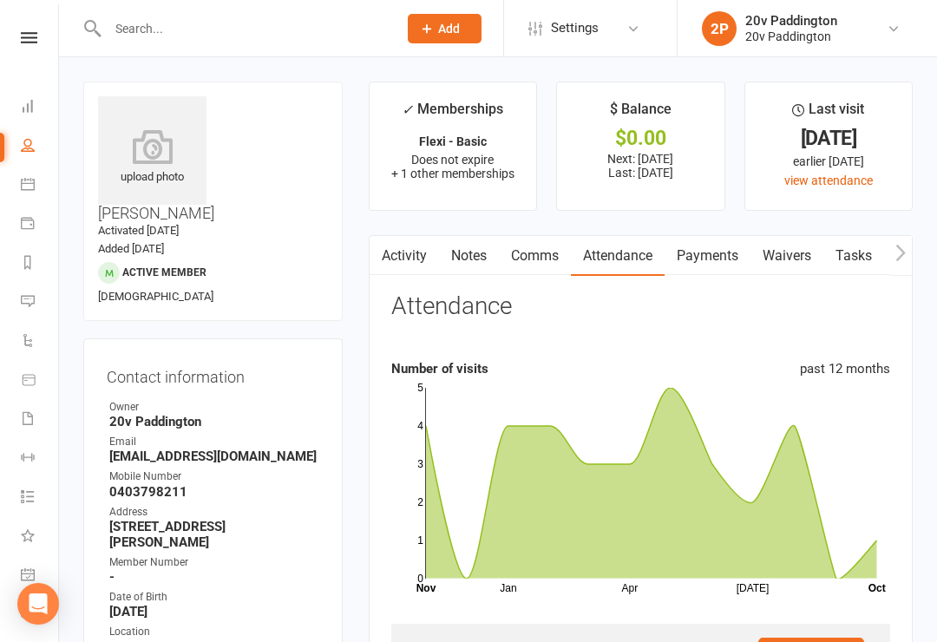
click at [27, 184] on icon at bounding box center [28, 184] width 14 height 14
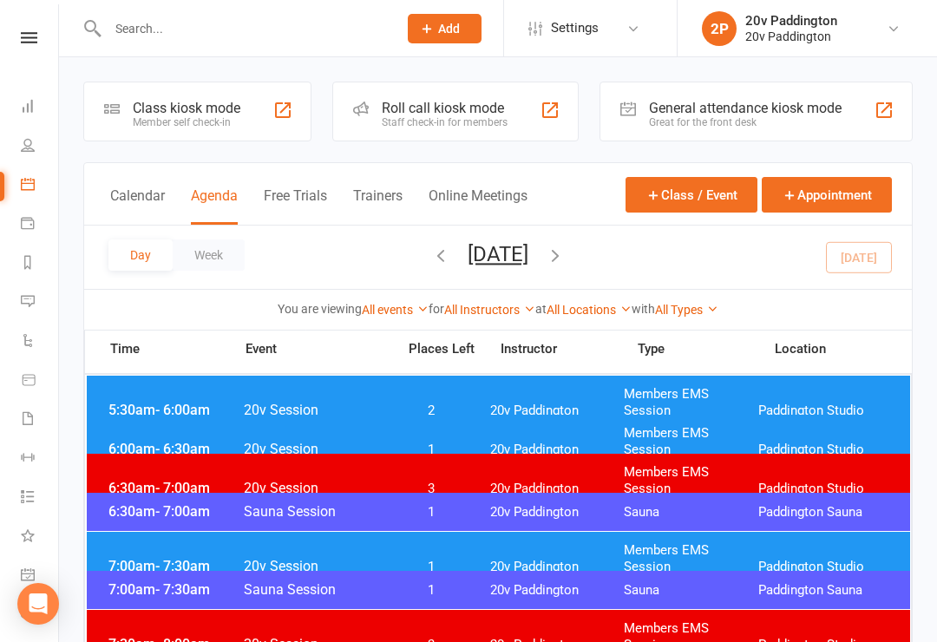
click at [526, 256] on button "[DATE]" at bounding box center [497, 254] width 61 height 24
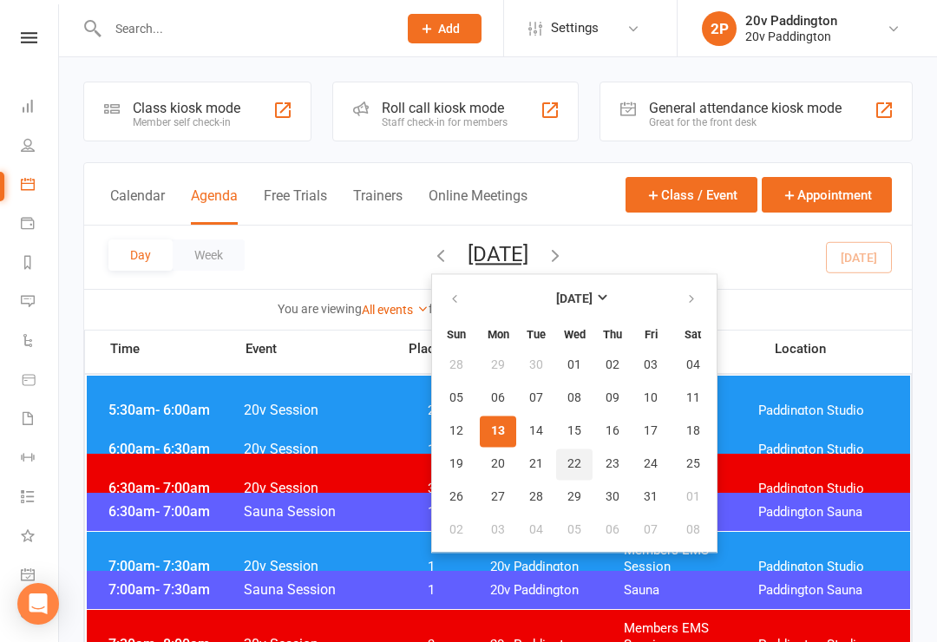
click at [556, 474] on button "22" at bounding box center [574, 463] width 36 height 31
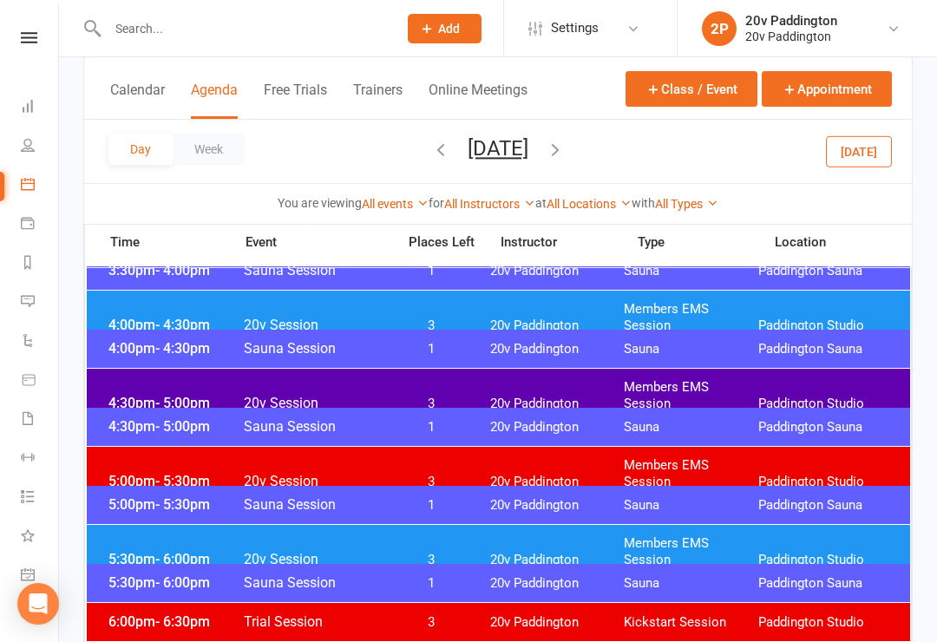
scroll to position [1413, 0]
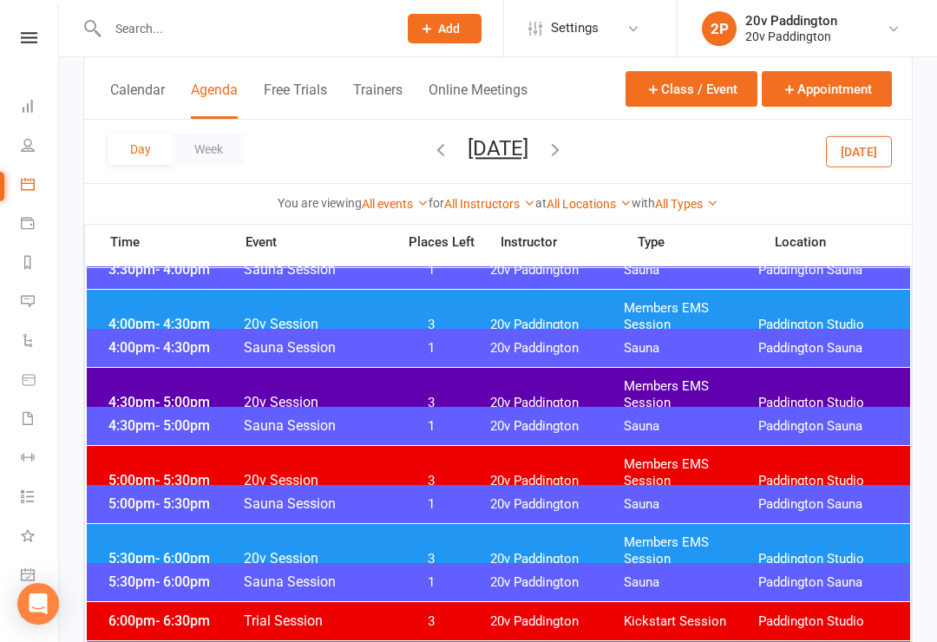
click at [877, 395] on span "Paddington Studio" at bounding box center [825, 403] width 134 height 16
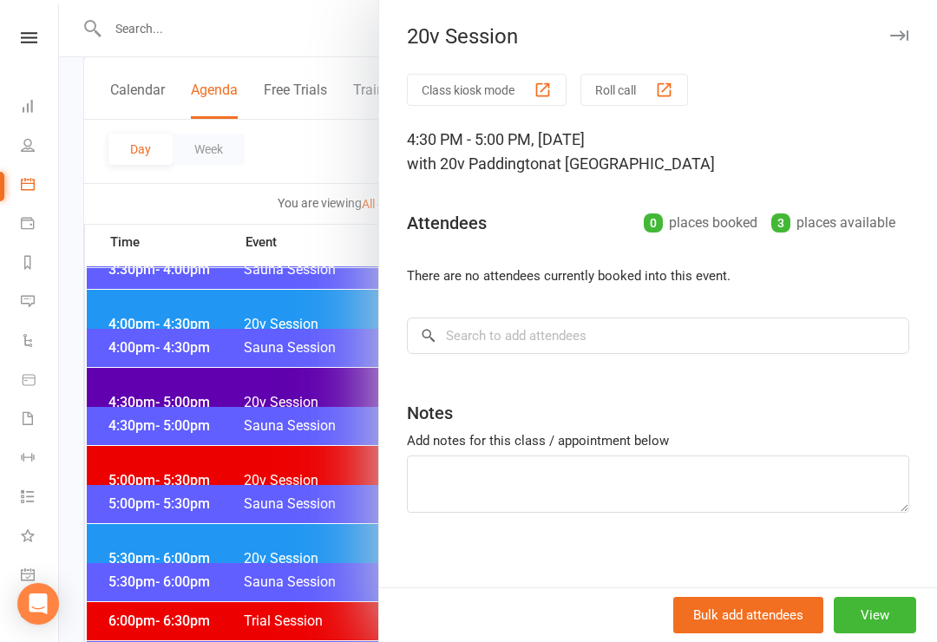
click at [333, 395] on div at bounding box center [498, 321] width 878 height 642
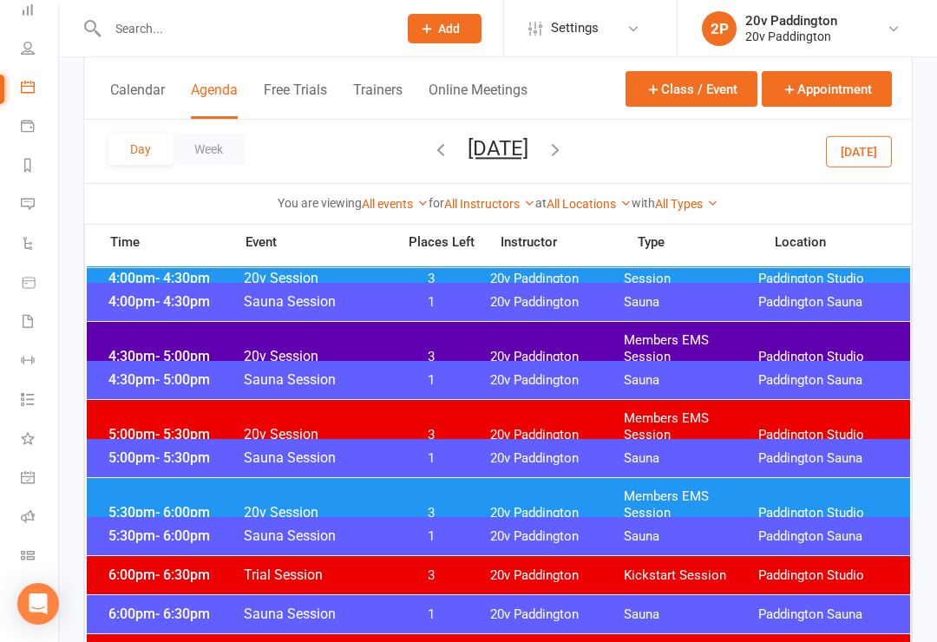
scroll to position [97, 0]
click at [21, 221] on link "Messages 1" at bounding box center [40, 205] width 39 height 39
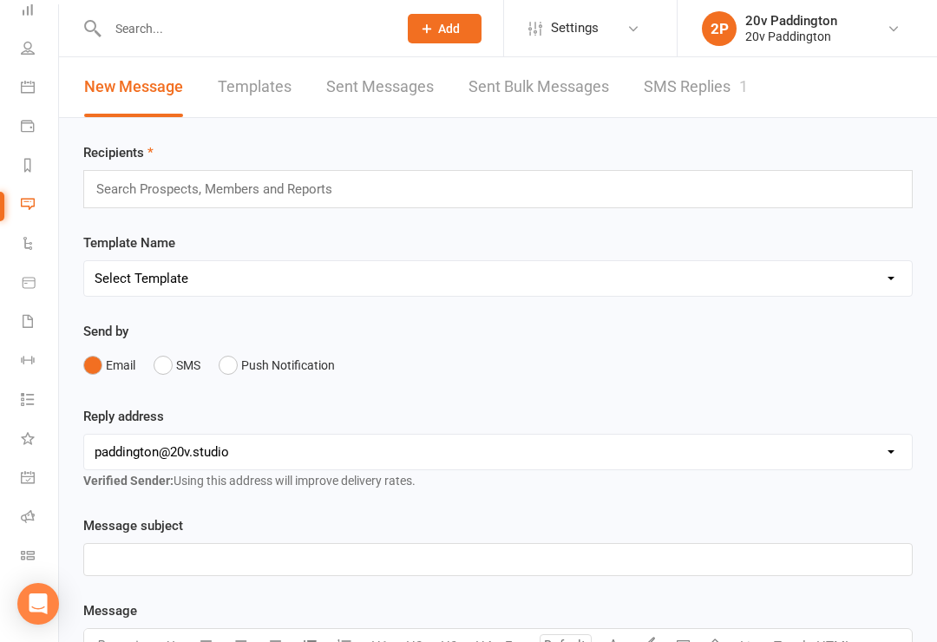
click at [725, 85] on link "SMS Replies 1" at bounding box center [696, 87] width 104 height 60
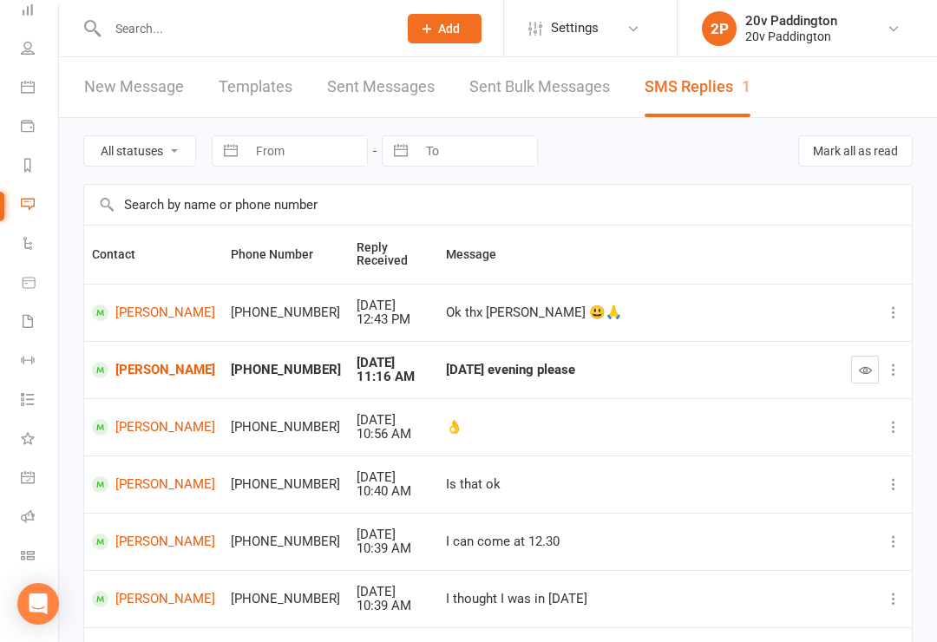
click at [854, 368] on button "button" at bounding box center [865, 370] width 28 height 28
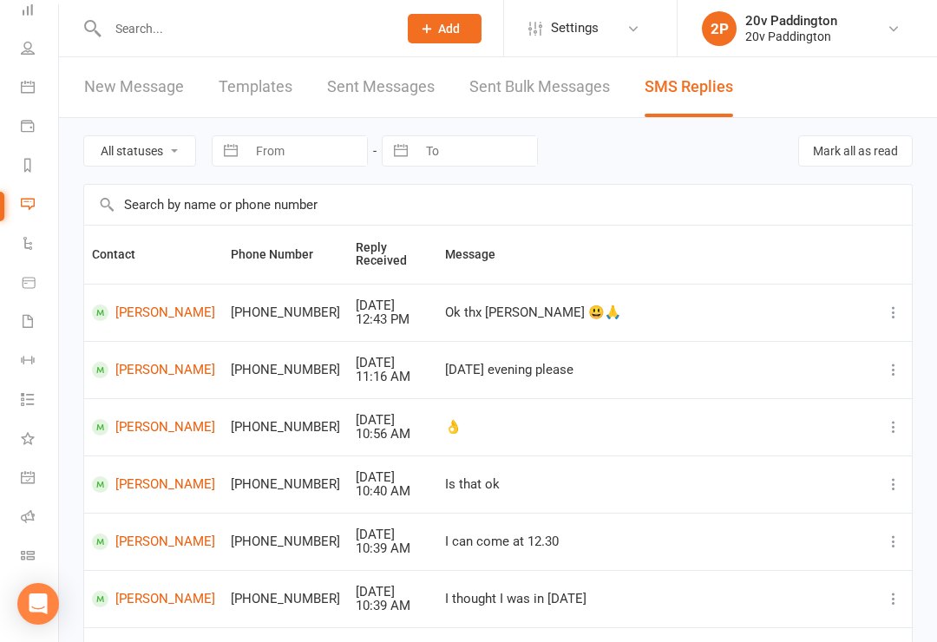
click at [35, 211] on link "Messages" at bounding box center [40, 205] width 39 height 39
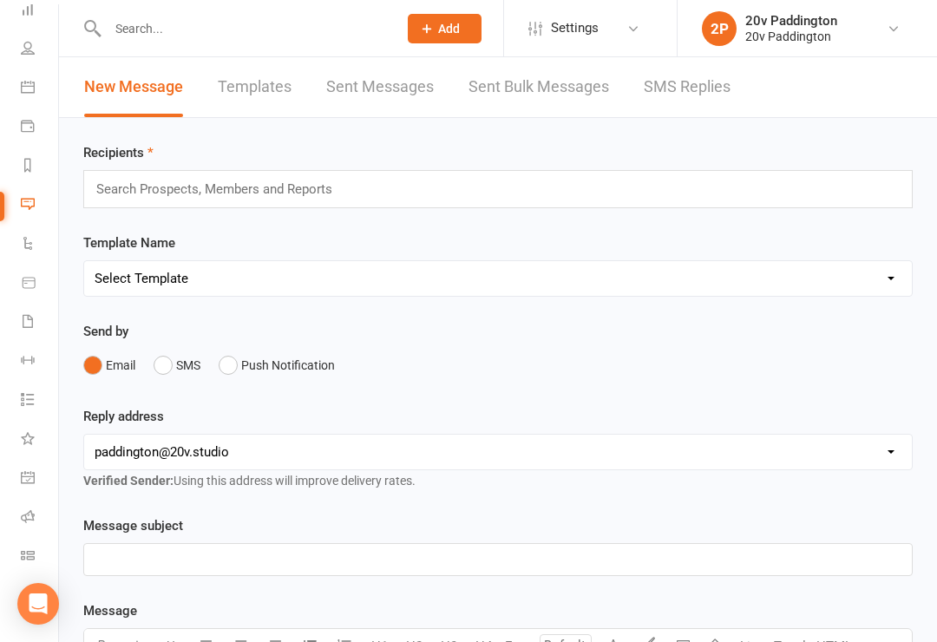
click at [32, 95] on link "Calendar" at bounding box center [40, 88] width 39 height 39
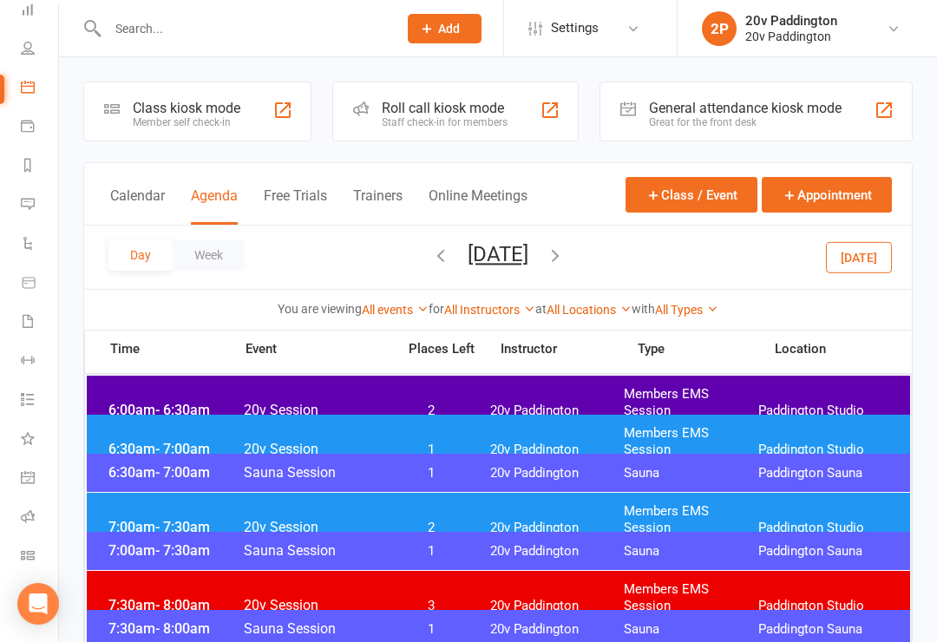
click at [554, 278] on div "Day Week [DATE] [DATE] Sun Mon Tue Wed Thu Fri Sat 28 29 30 01 02 03 04 05 06 0…" at bounding box center [497, 257] width 827 height 63
click at [528, 265] on button "[DATE]" at bounding box center [497, 254] width 61 height 24
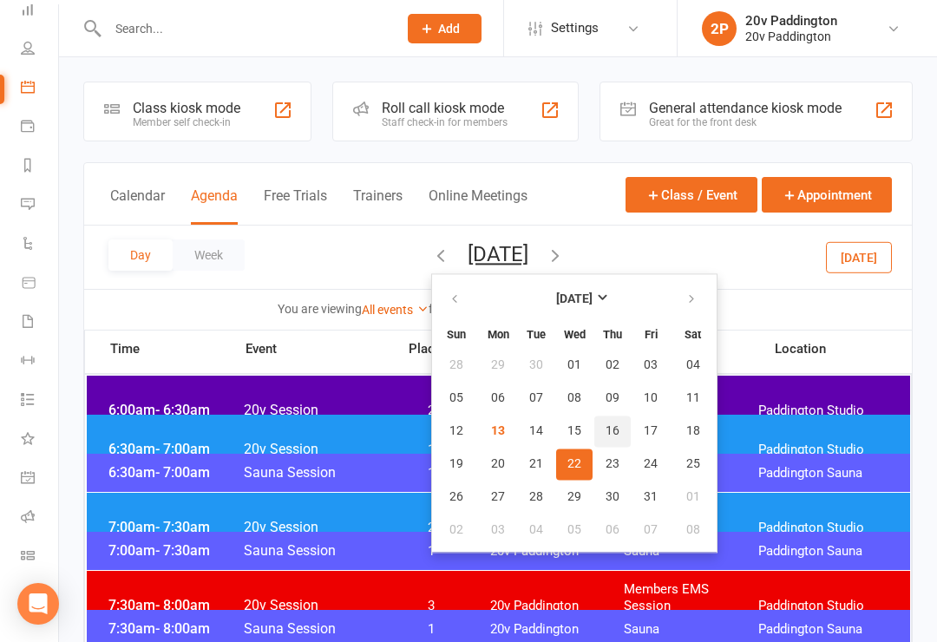
click at [594, 435] on button "16" at bounding box center [612, 430] width 36 height 31
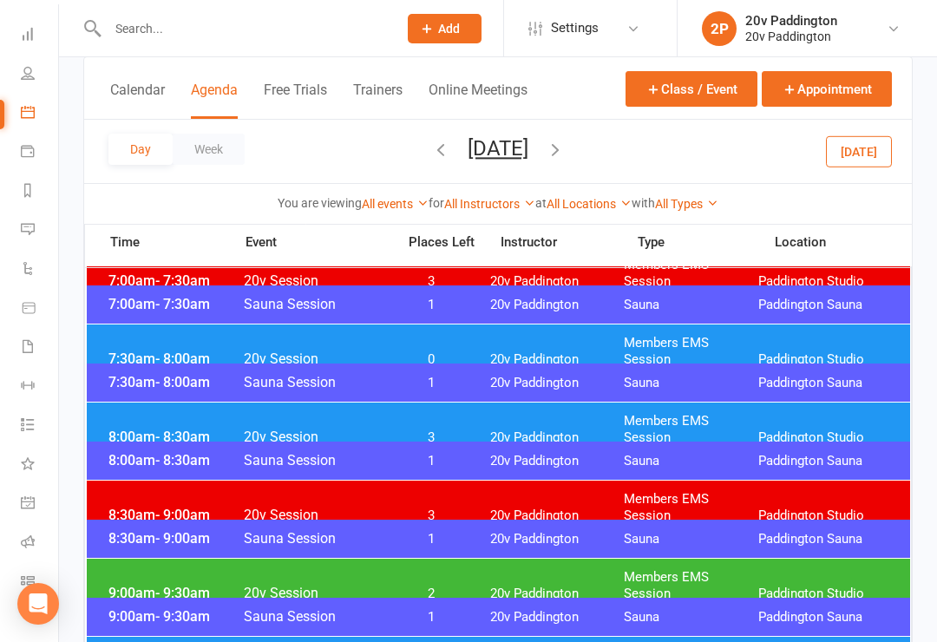
scroll to position [70, 0]
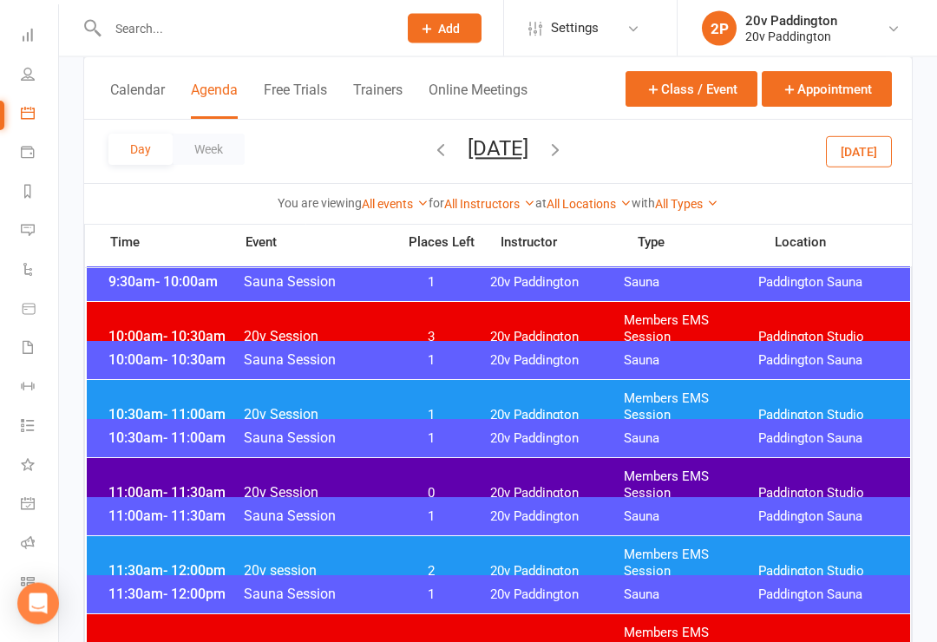
click at [816, 487] on div "11:00am - 11:30am 20v Session 0 20v Paddington Members EMS Session [GEOGRAPHIC_…" at bounding box center [498, 486] width 823 height 54
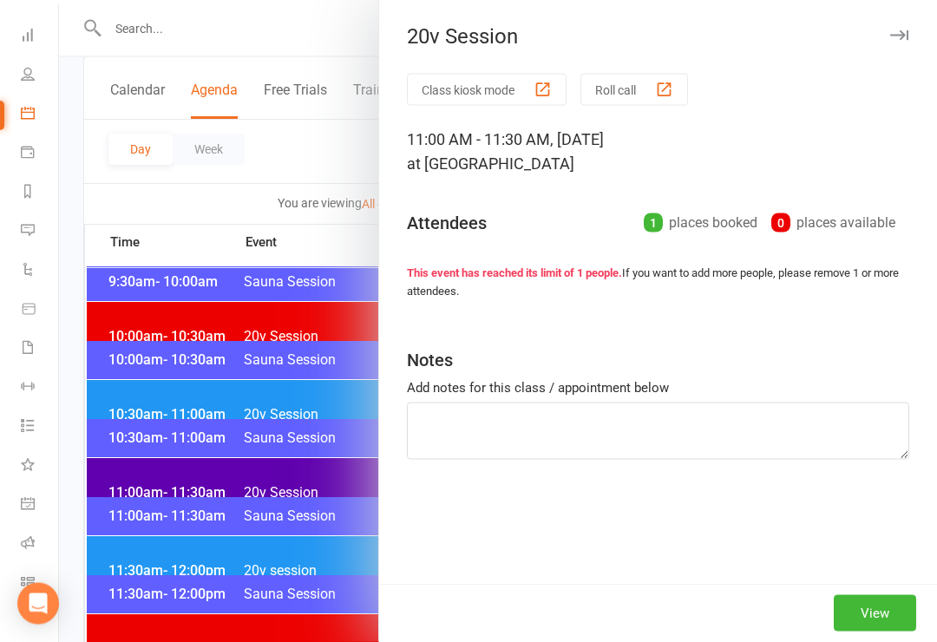
scroll to position [659, 0]
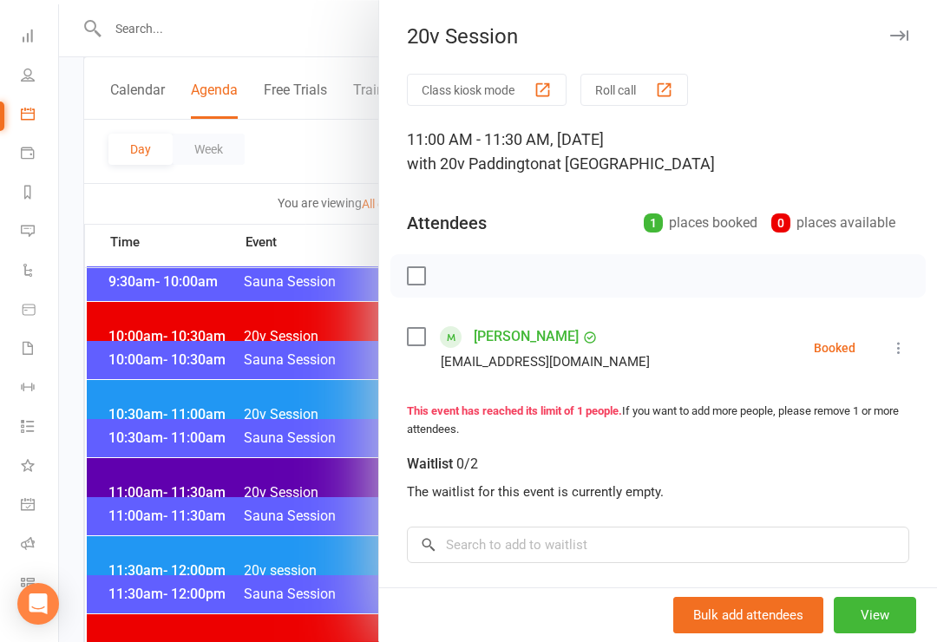
click at [270, 467] on div at bounding box center [498, 321] width 878 height 642
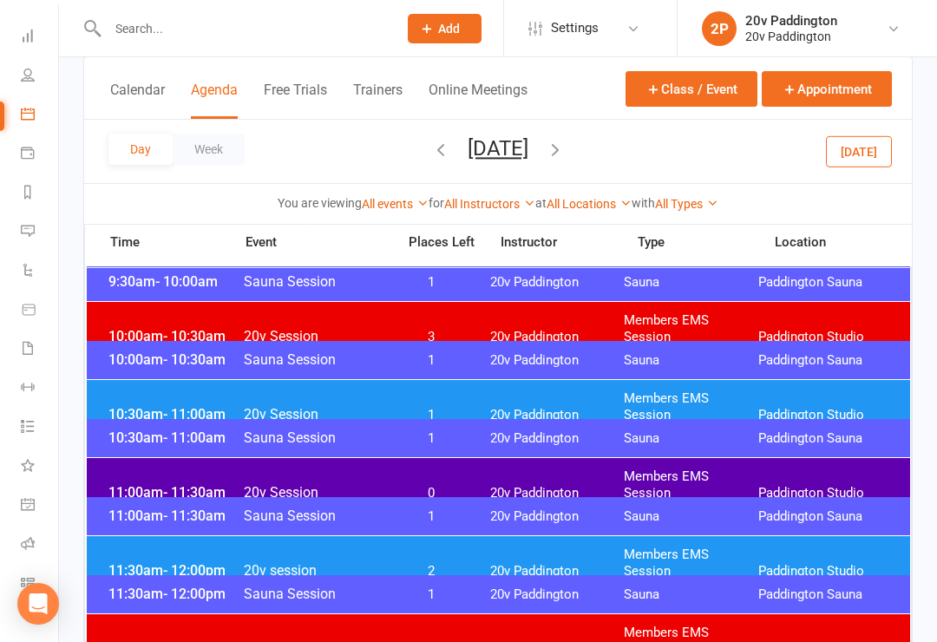
click at [344, 406] on span "20v Session" at bounding box center [314, 414] width 143 height 16
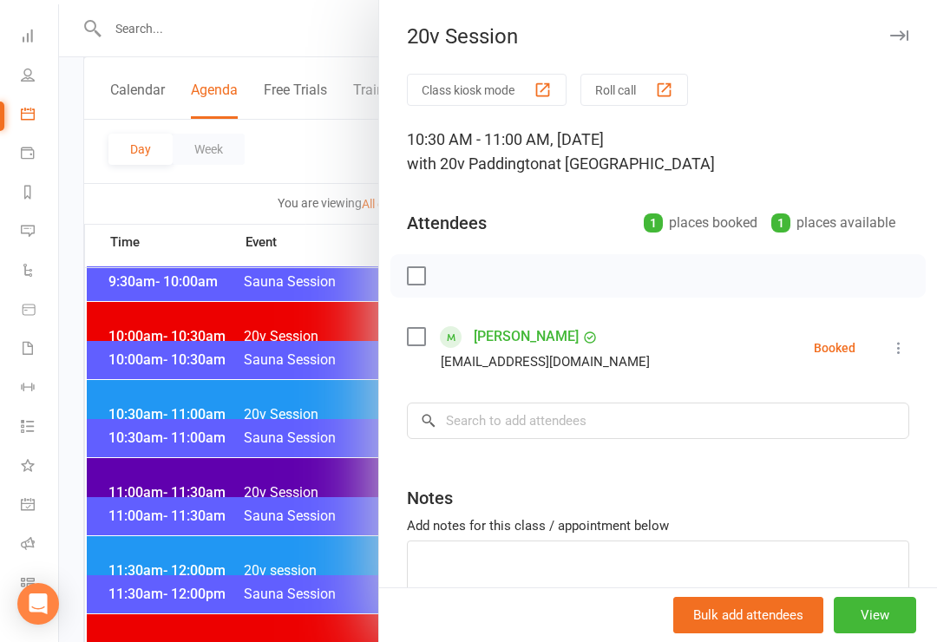
click at [288, 398] on div at bounding box center [498, 321] width 878 height 642
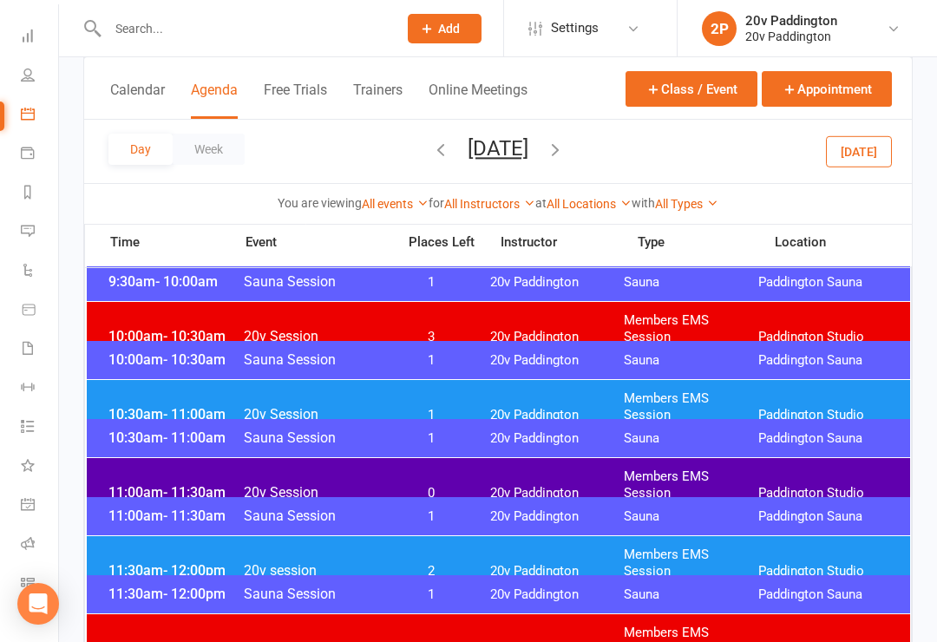
click at [164, 562] on span "- 12:00pm" at bounding box center [194, 570] width 62 height 16
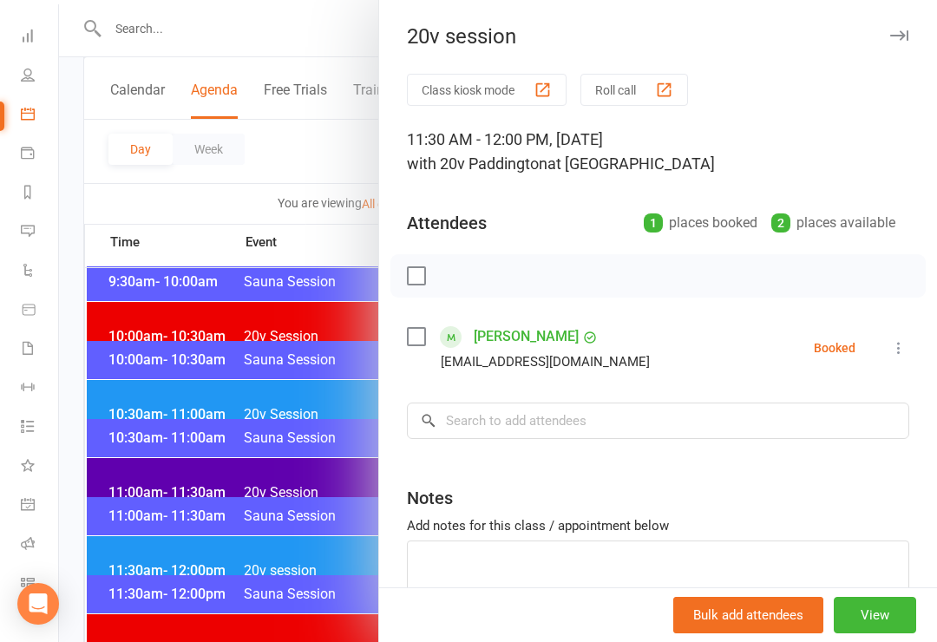
click at [187, 549] on div at bounding box center [498, 321] width 878 height 642
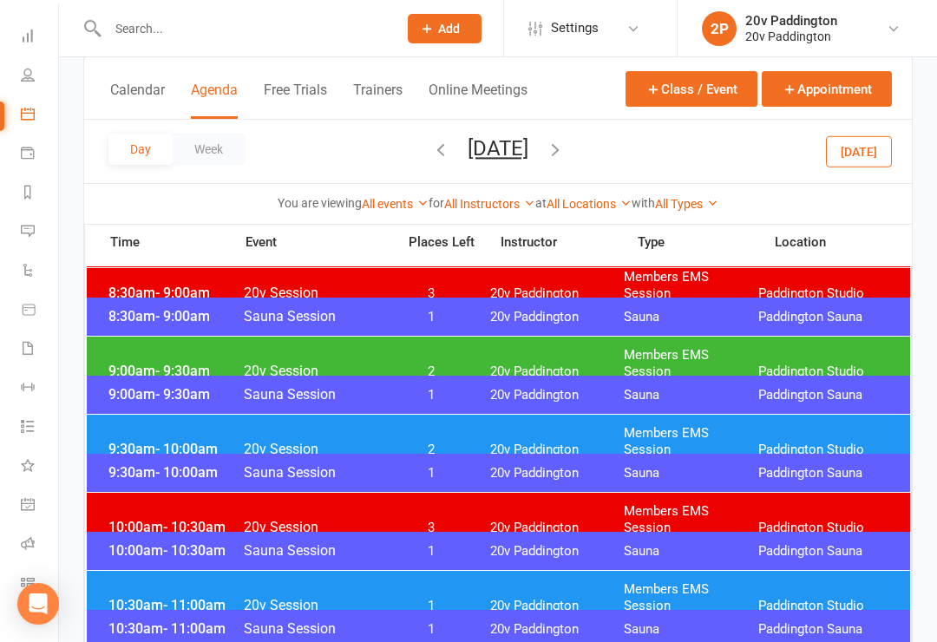
scroll to position [466, 0]
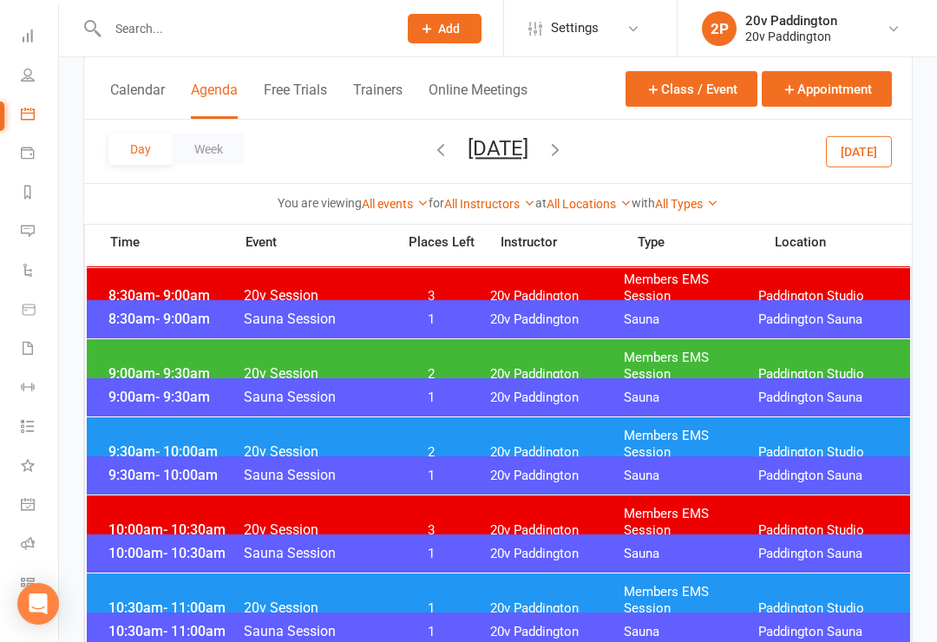
click at [528, 158] on button "[DATE]" at bounding box center [497, 148] width 61 height 24
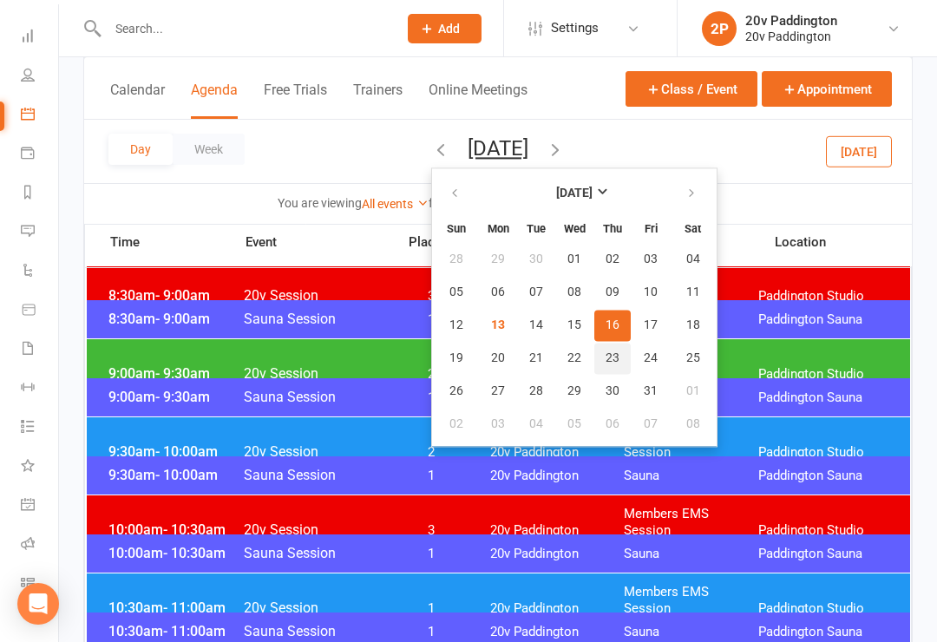
click at [605, 362] on span "23" at bounding box center [612, 358] width 14 height 14
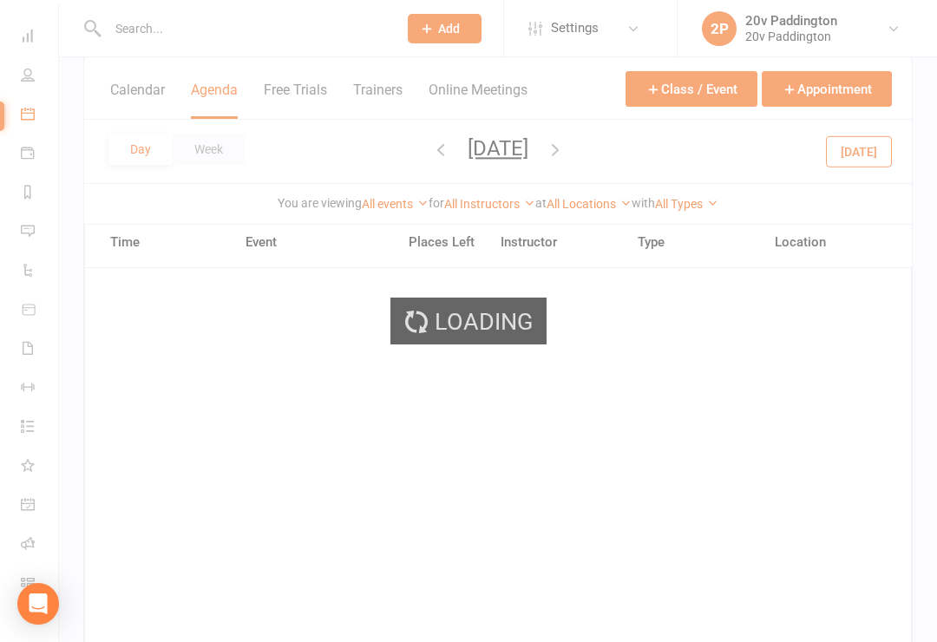
click at [584, 168] on div "Loading" at bounding box center [468, 321] width 937 height 642
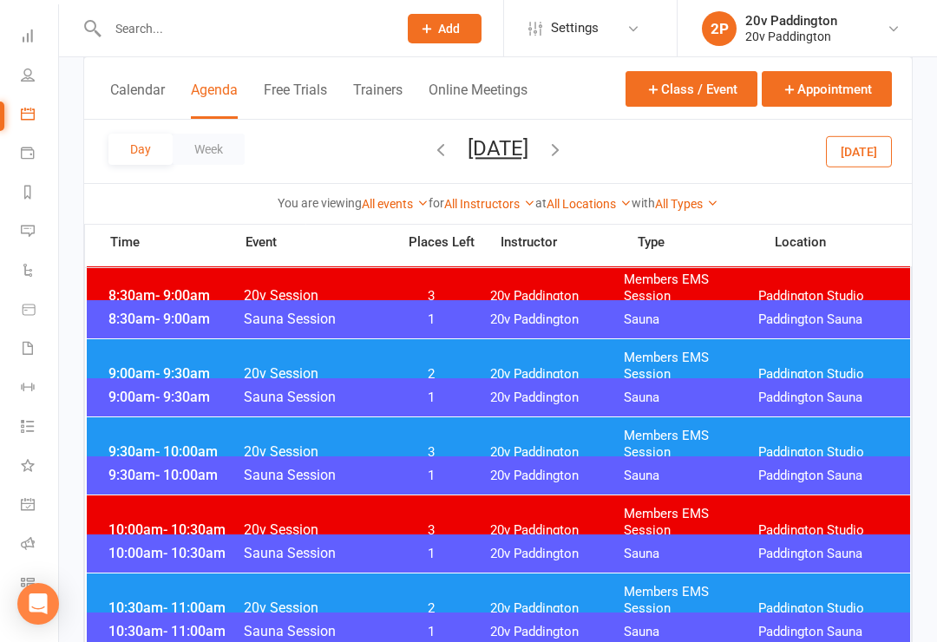
click at [546, 160] on span "[DATE] [DATE] Sun Mon Tue Wed Thu Fri Sat 28 29 30 01 02 03 04 05 06 07 08 09 1…" at bounding box center [497, 151] width 95 height 30
click at [528, 158] on button "[DATE]" at bounding box center [497, 148] width 61 height 24
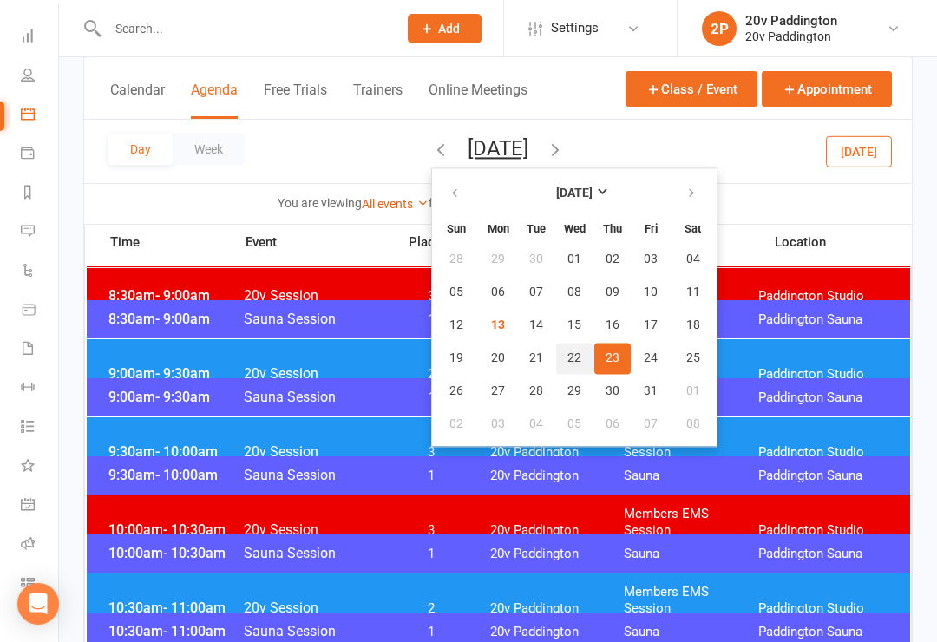
click at [556, 361] on button "22" at bounding box center [574, 358] width 36 height 31
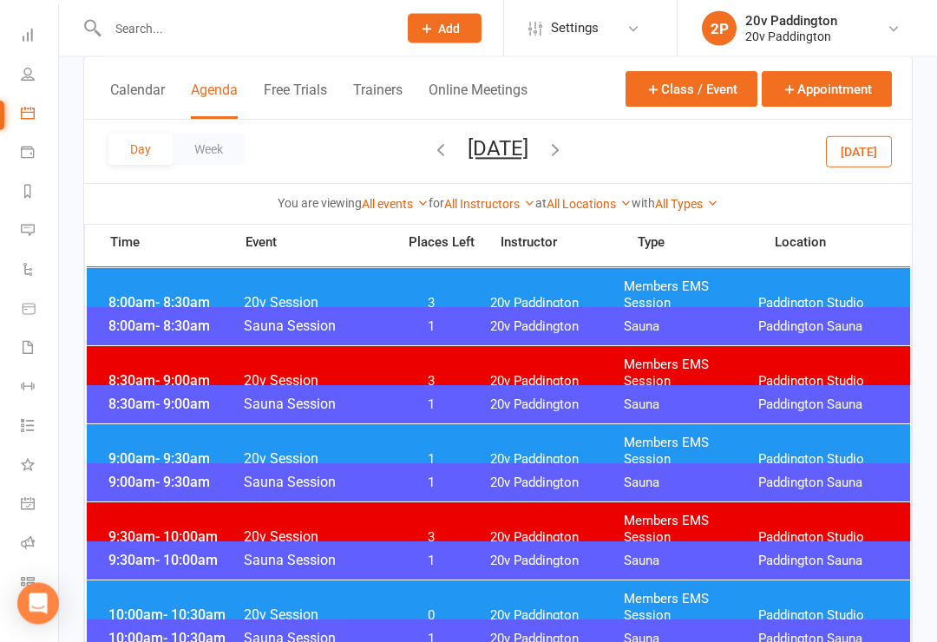
scroll to position [368, 0]
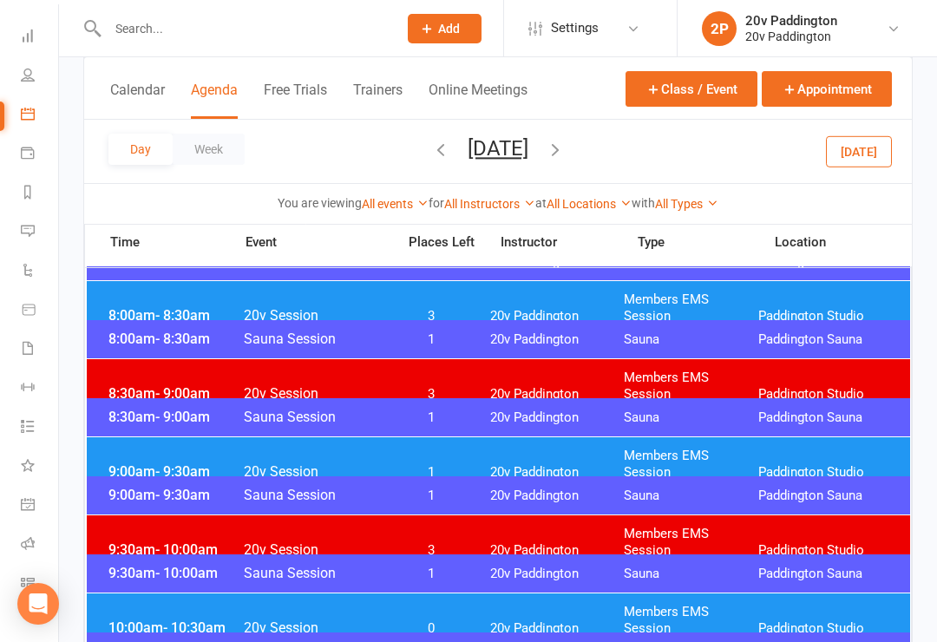
click at [218, 29] on input "text" at bounding box center [243, 28] width 283 height 24
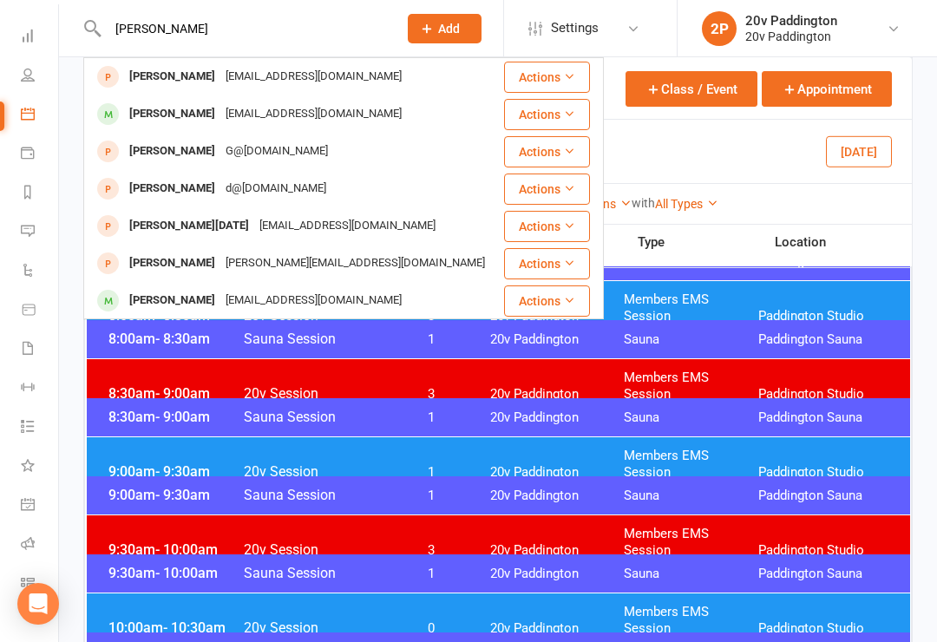
type input "[PERSON_NAME]"
click at [207, 121] on div "[PERSON_NAME]" at bounding box center [172, 113] width 96 height 25
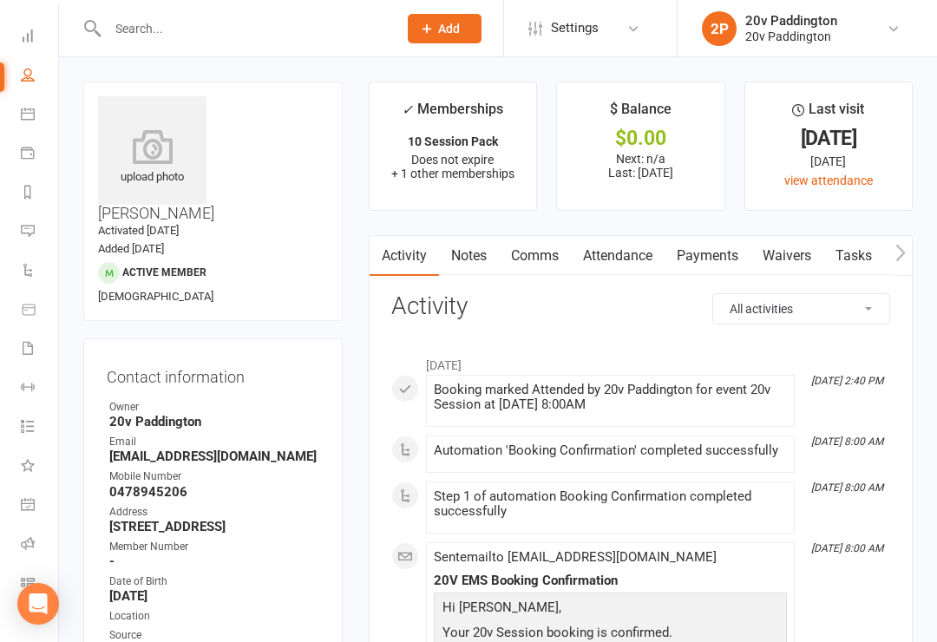
click at [611, 266] on link "Attendance" at bounding box center [618, 256] width 94 height 40
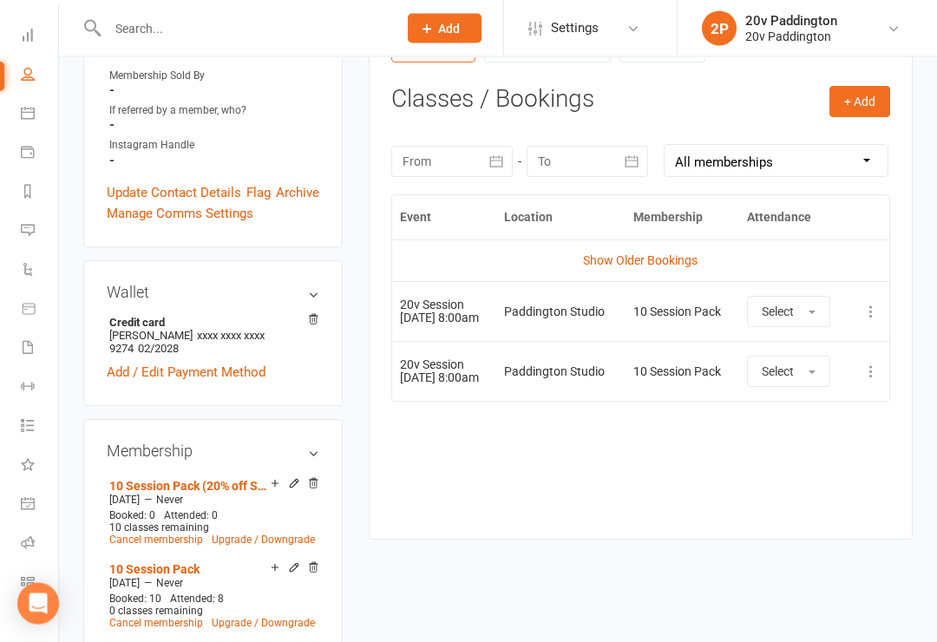
scroll to position [706, 0]
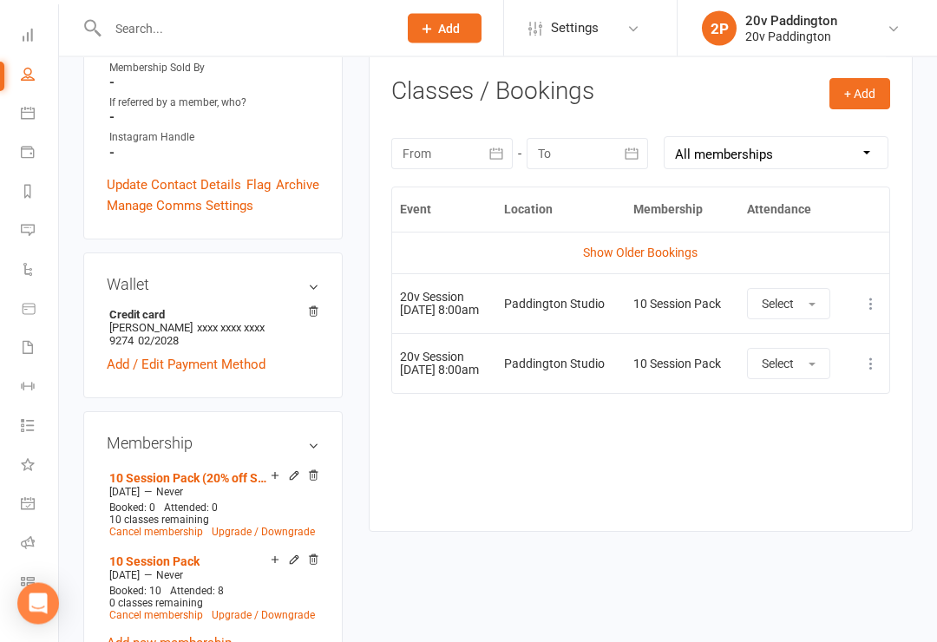
click at [866, 307] on icon at bounding box center [870, 304] width 17 height 17
click at [786, 411] on link "Remove booking" at bounding box center [795, 406] width 172 height 35
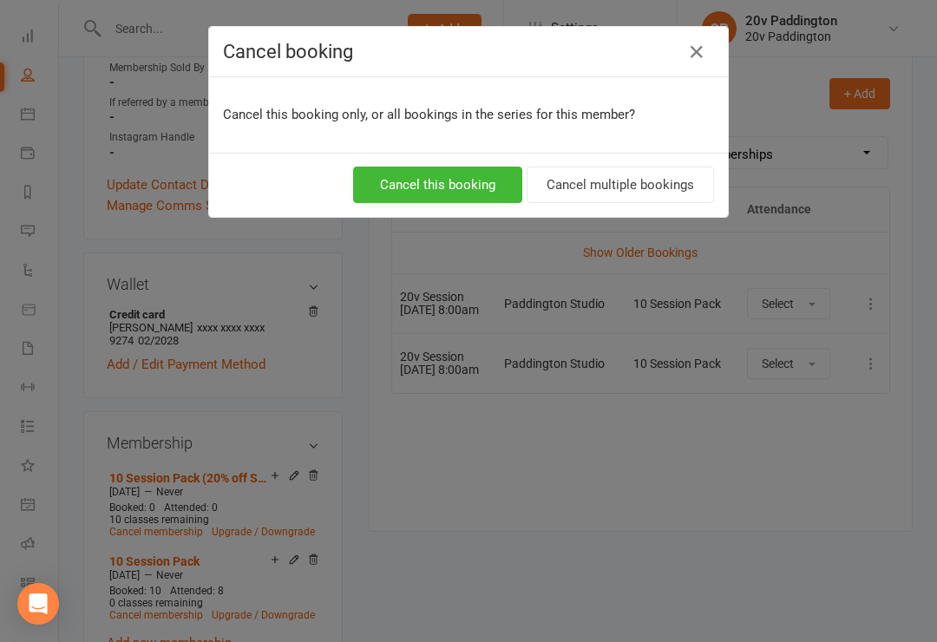
click at [430, 193] on button "Cancel this booking" at bounding box center [437, 185] width 169 height 36
